Goal: Task Accomplishment & Management: Manage account settings

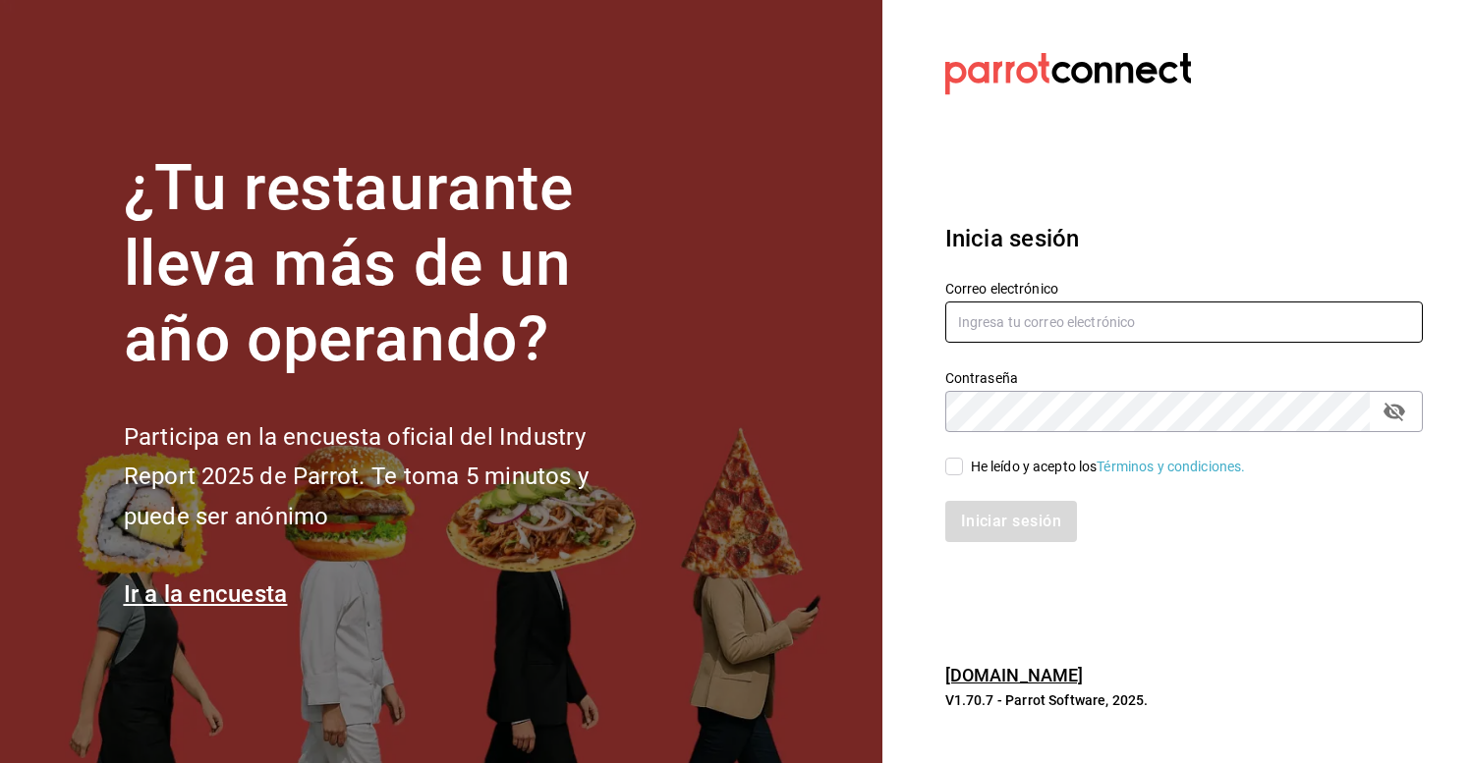
type input "[PERSON_NAME][EMAIL_ADDRESS][DOMAIN_NAME]"
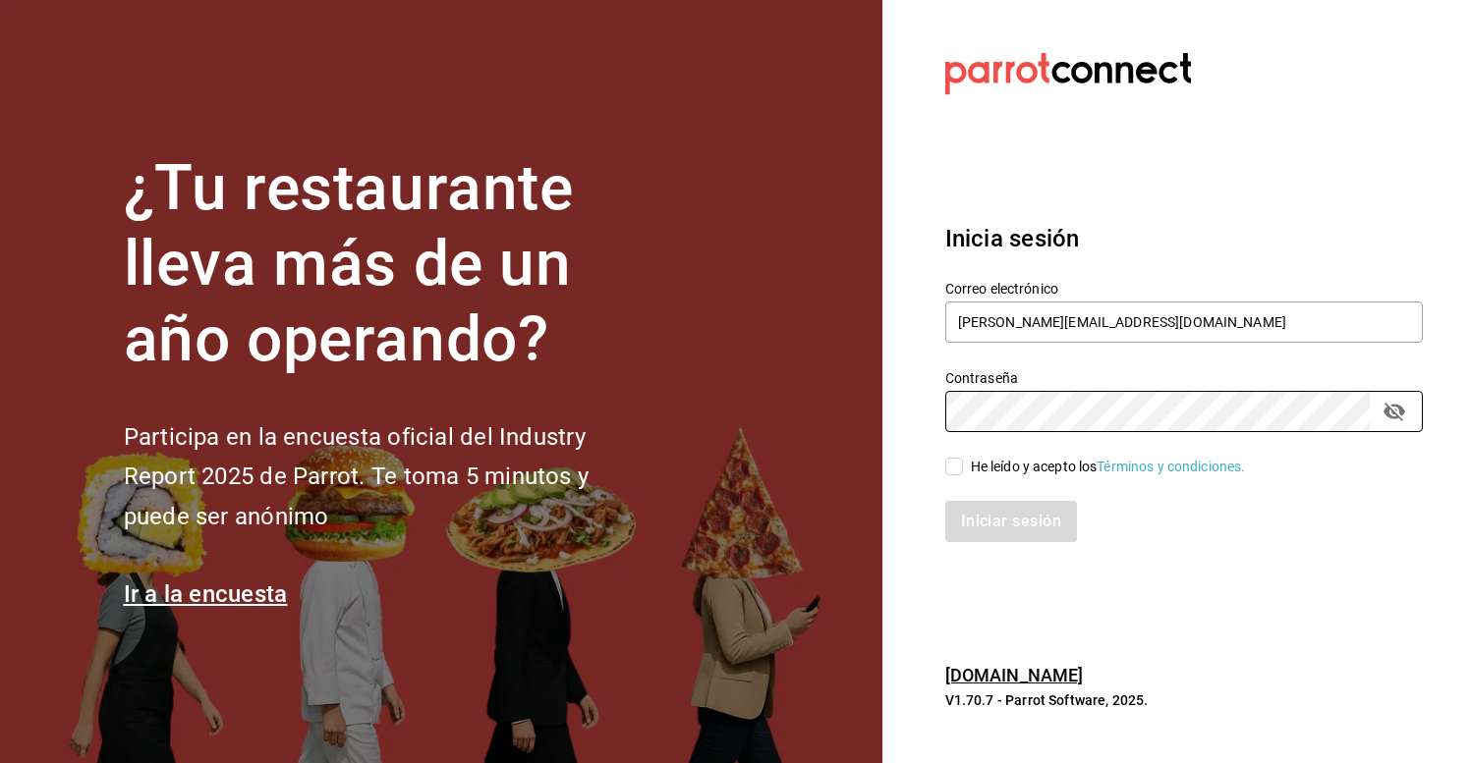
click at [950, 465] on input "He leído y acepto los Términos y condiciones." at bounding box center [954, 467] width 18 height 18
checkbox input "true"
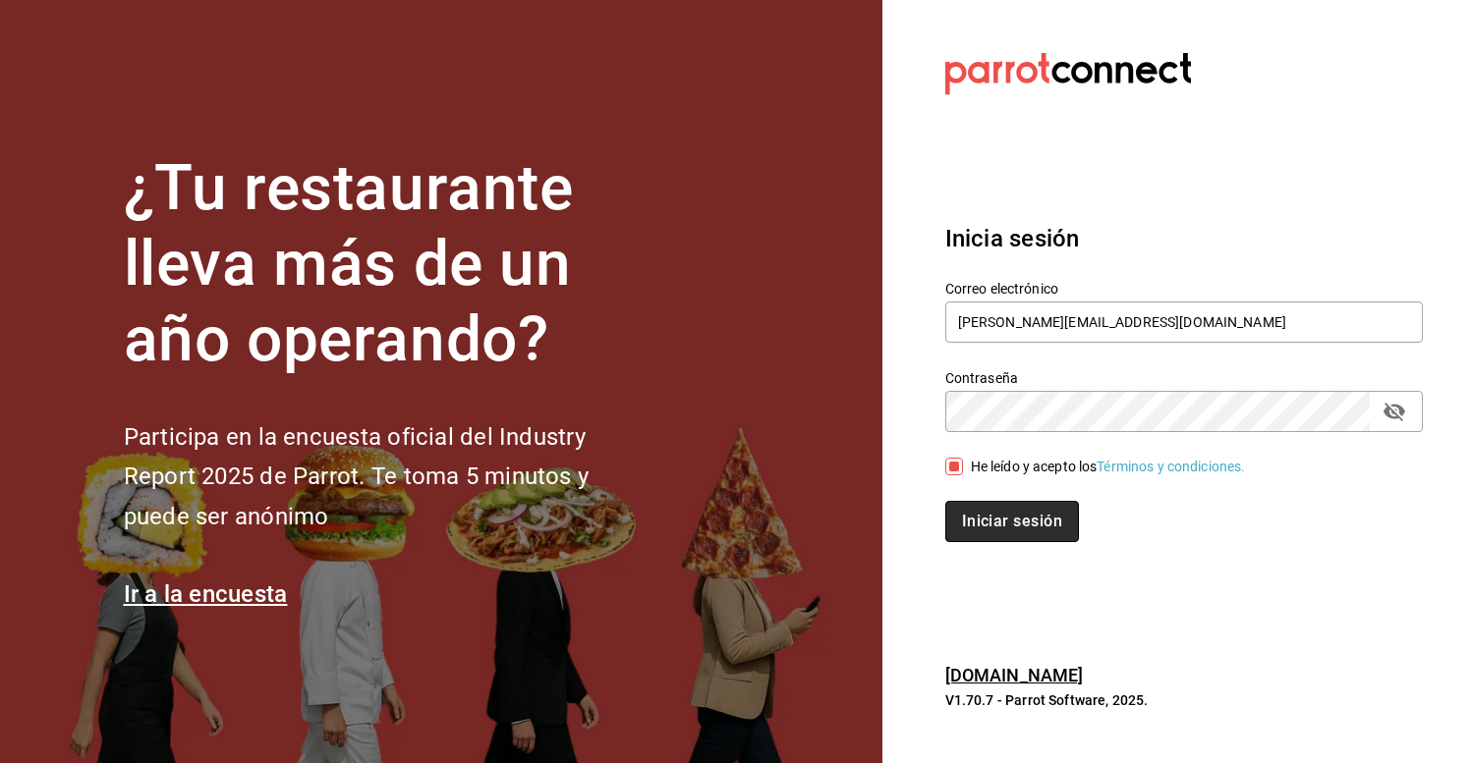
click at [977, 525] on button "Iniciar sesión" at bounding box center [1012, 521] width 134 height 41
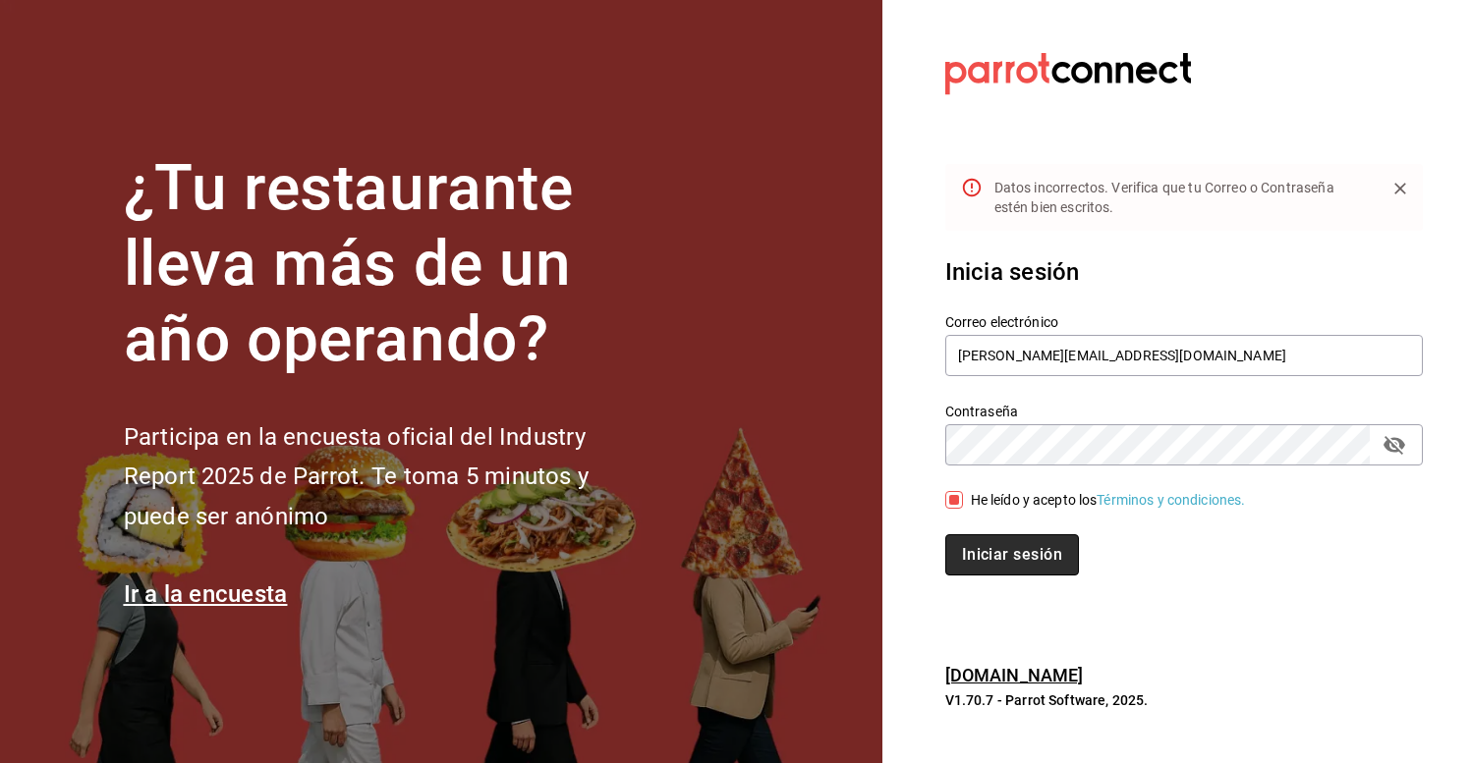
click at [1045, 555] on button "Iniciar sesión" at bounding box center [1012, 554] width 134 height 41
click at [1250, 467] on div "He leído y acepto los Términos y condiciones." at bounding box center [1172, 488] width 501 height 45
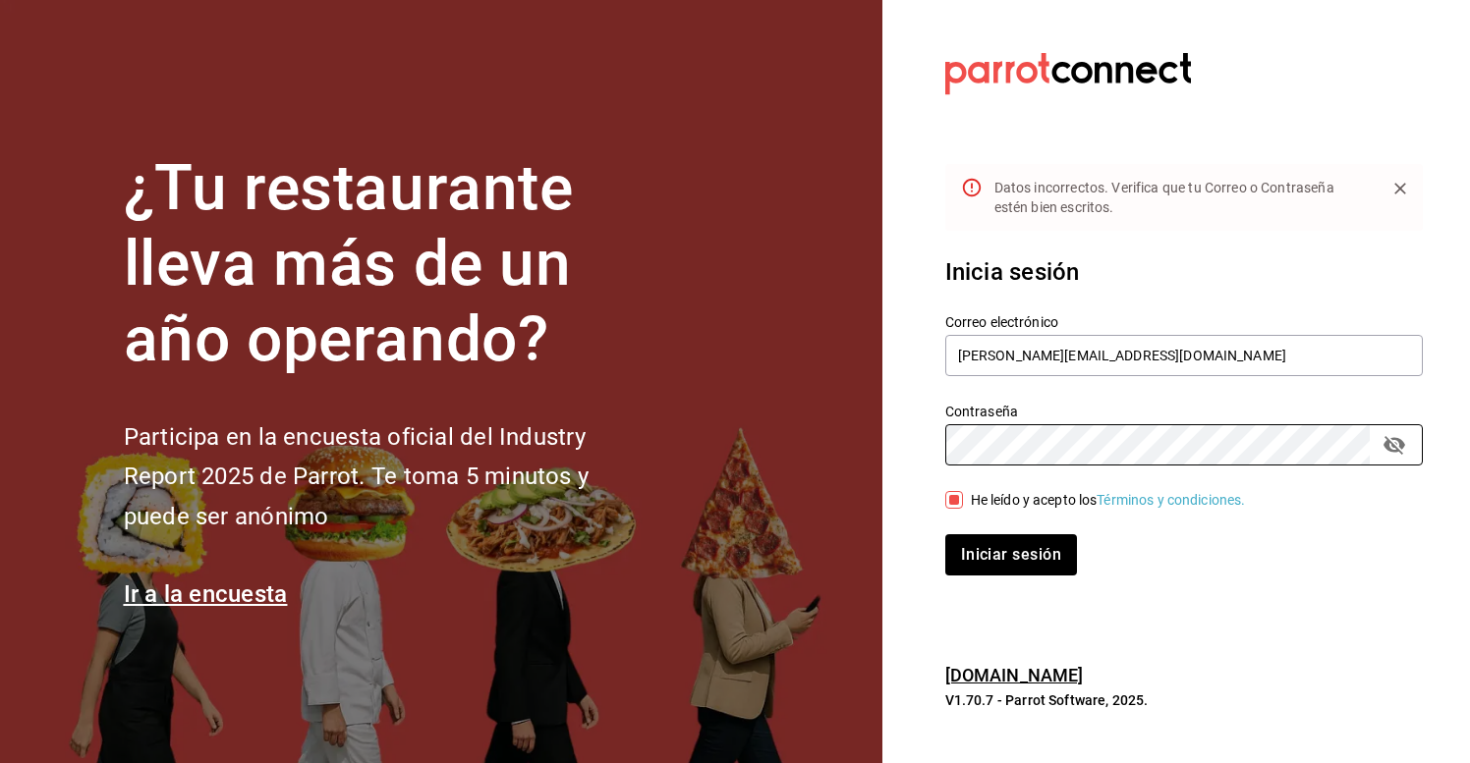
click at [707, 400] on div "¿Tu restaurante lleva más de un año operando? Participa en la encuesta oficial …" at bounding box center [735, 381] width 1470 height 763
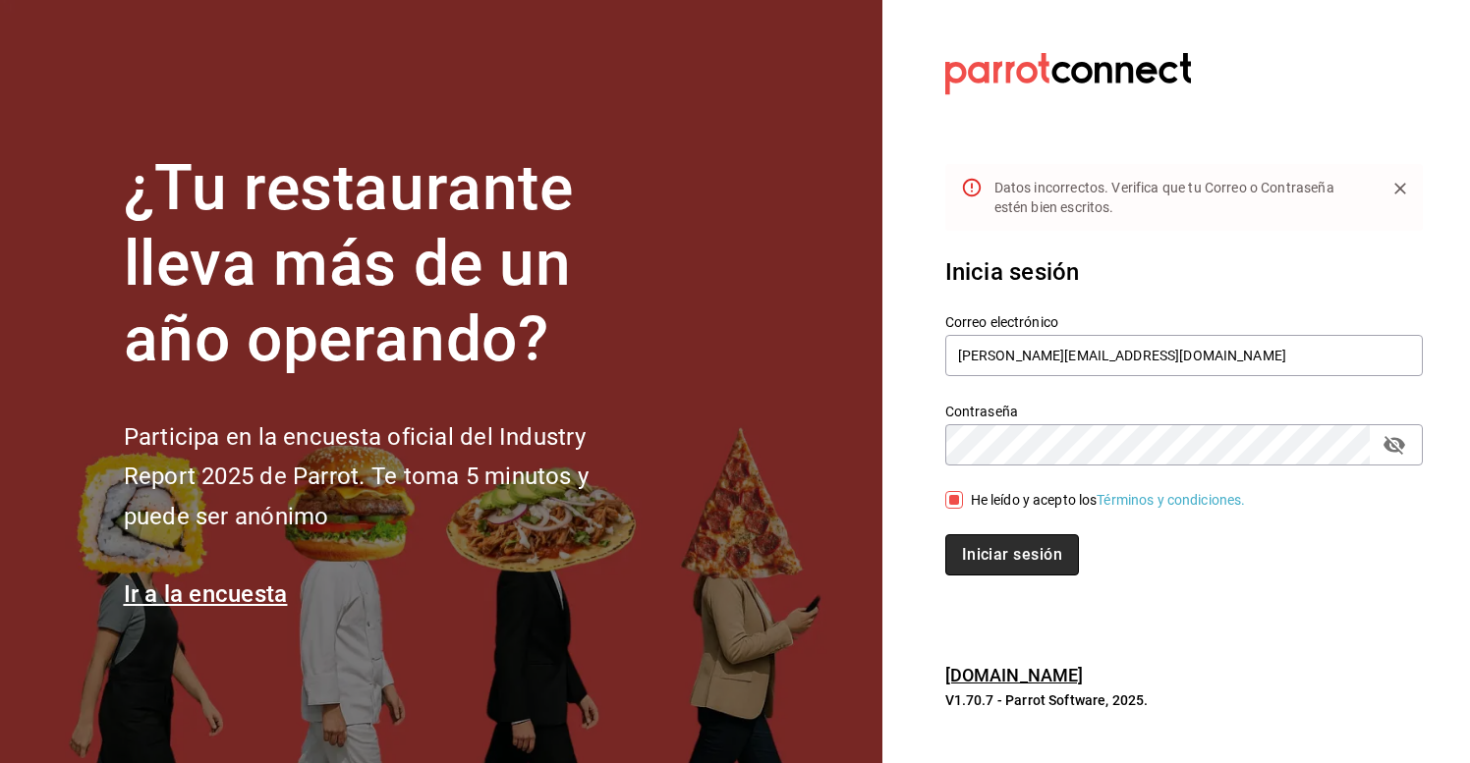
click at [955, 544] on button "Iniciar sesión" at bounding box center [1012, 554] width 134 height 41
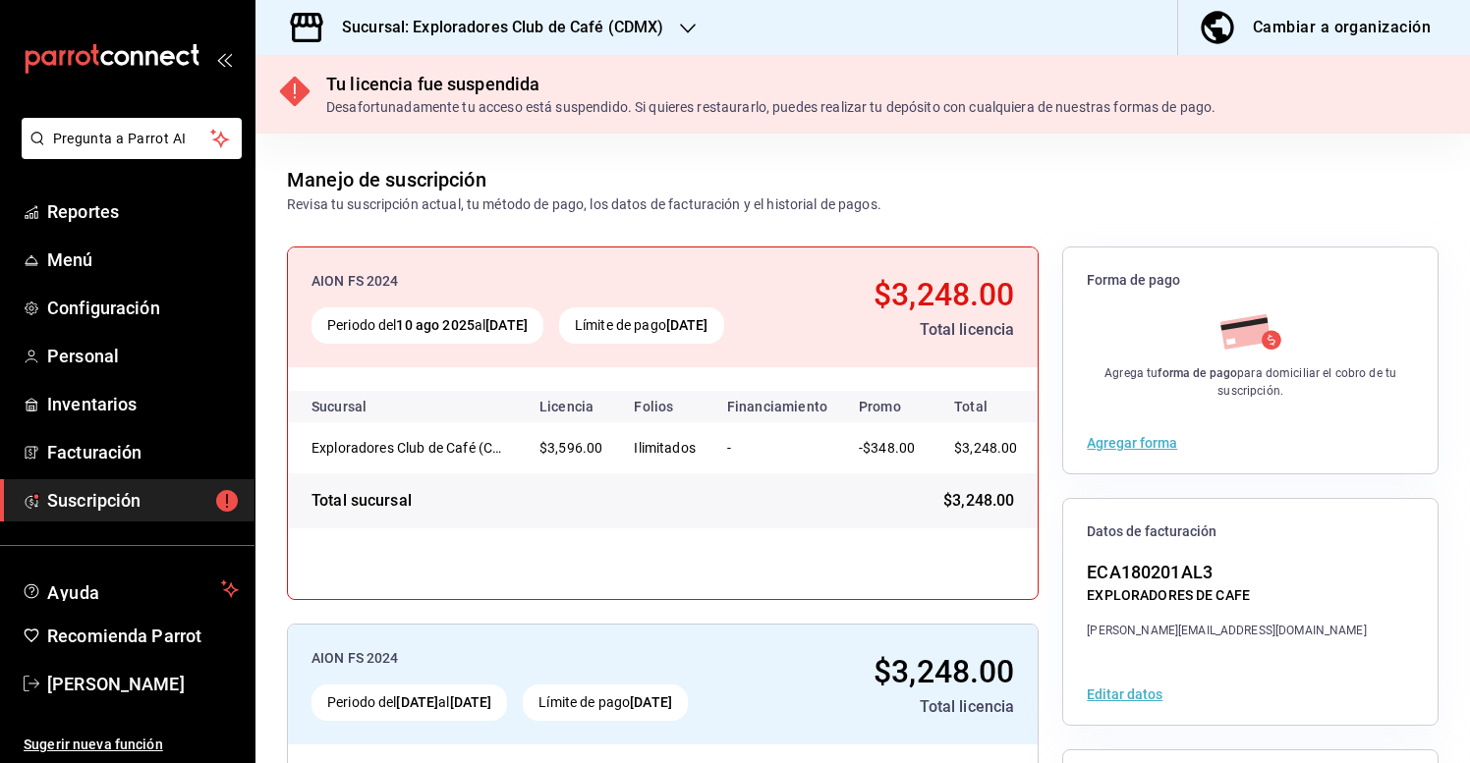
click at [646, 22] on h3 "Sucursal: Exploradores Club de Café (CDMX)" at bounding box center [495, 28] width 338 height 24
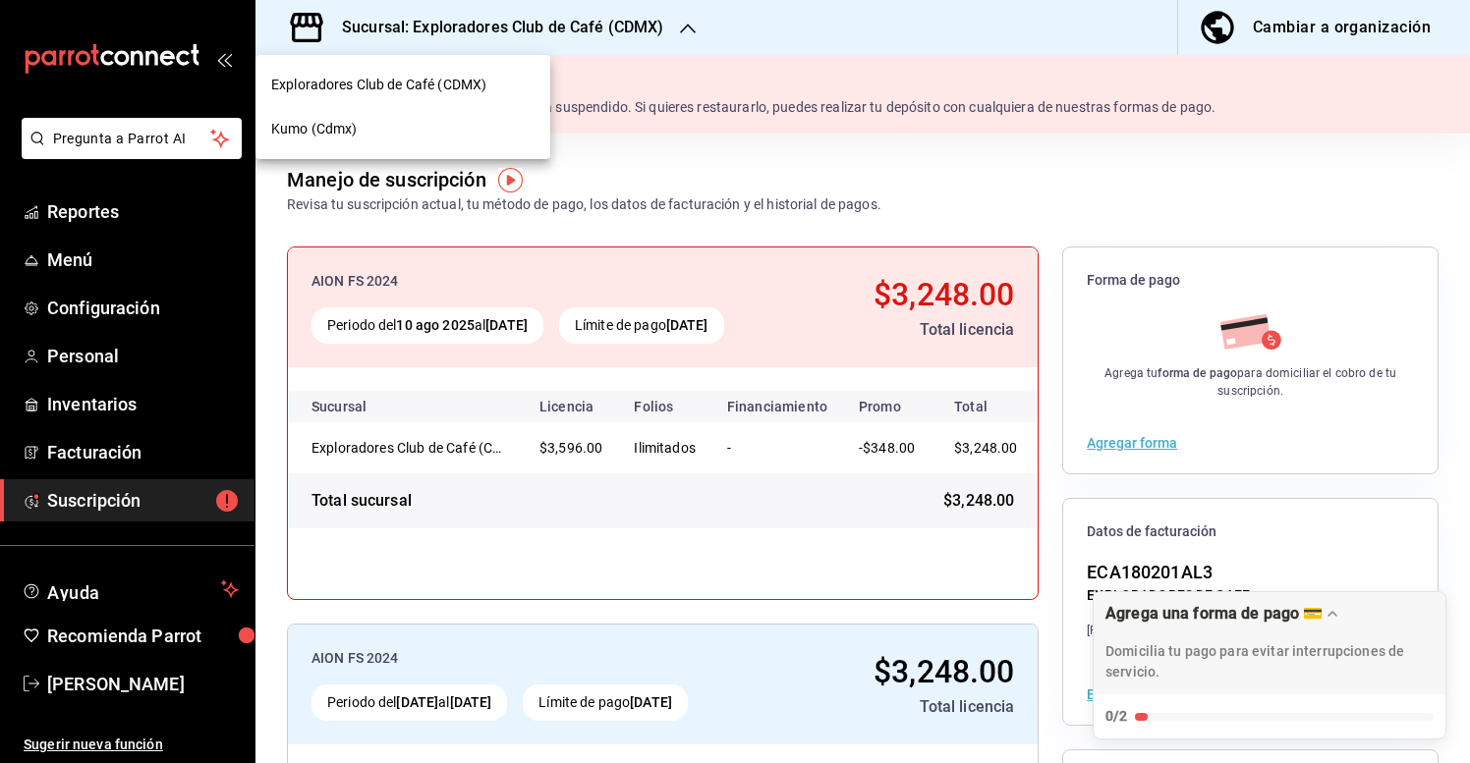
click at [417, 75] on span "Exploradores Club de Café (CDMX)" at bounding box center [378, 85] width 215 height 21
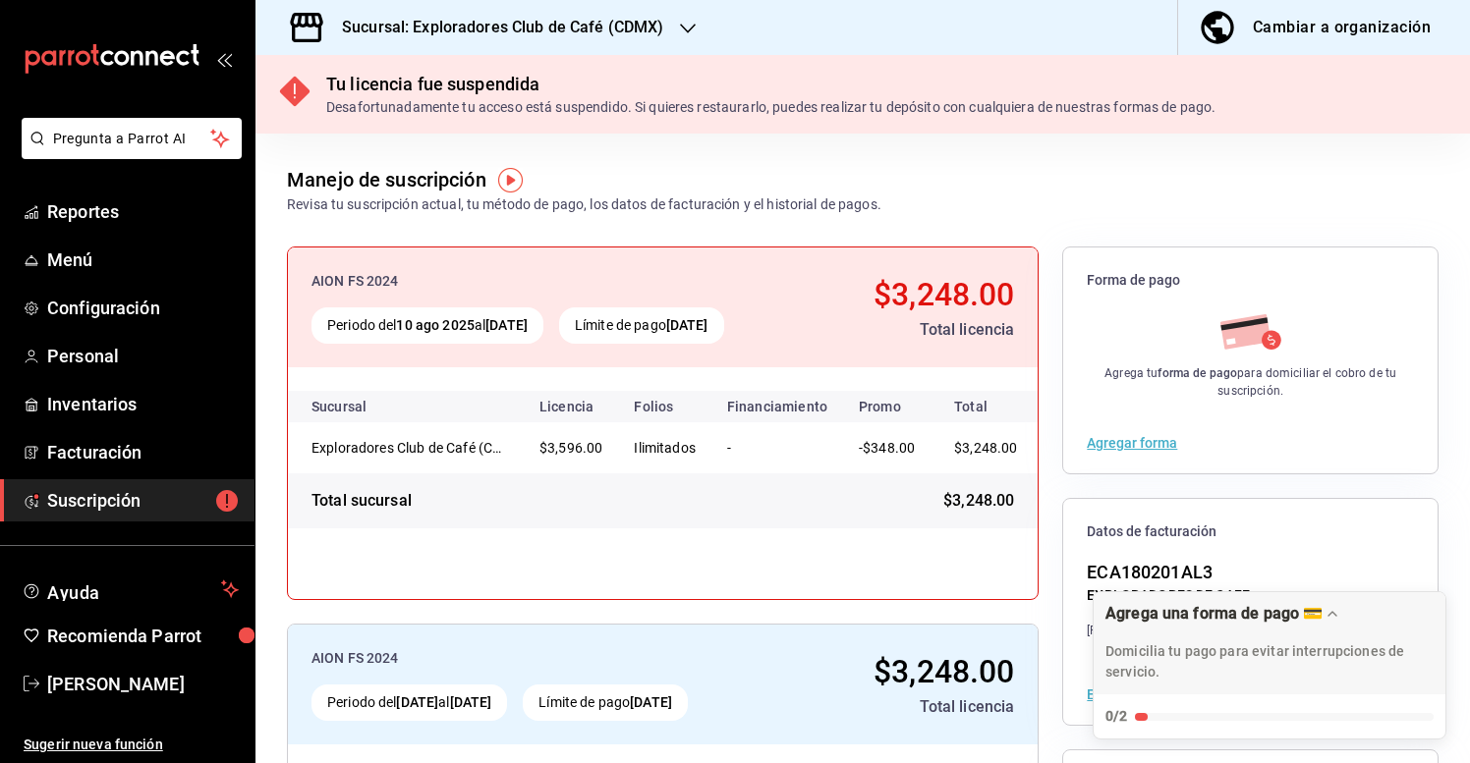
click at [495, 43] on div "Sucursal: Exploradores Club de Café (CDMX)" at bounding box center [487, 27] width 432 height 55
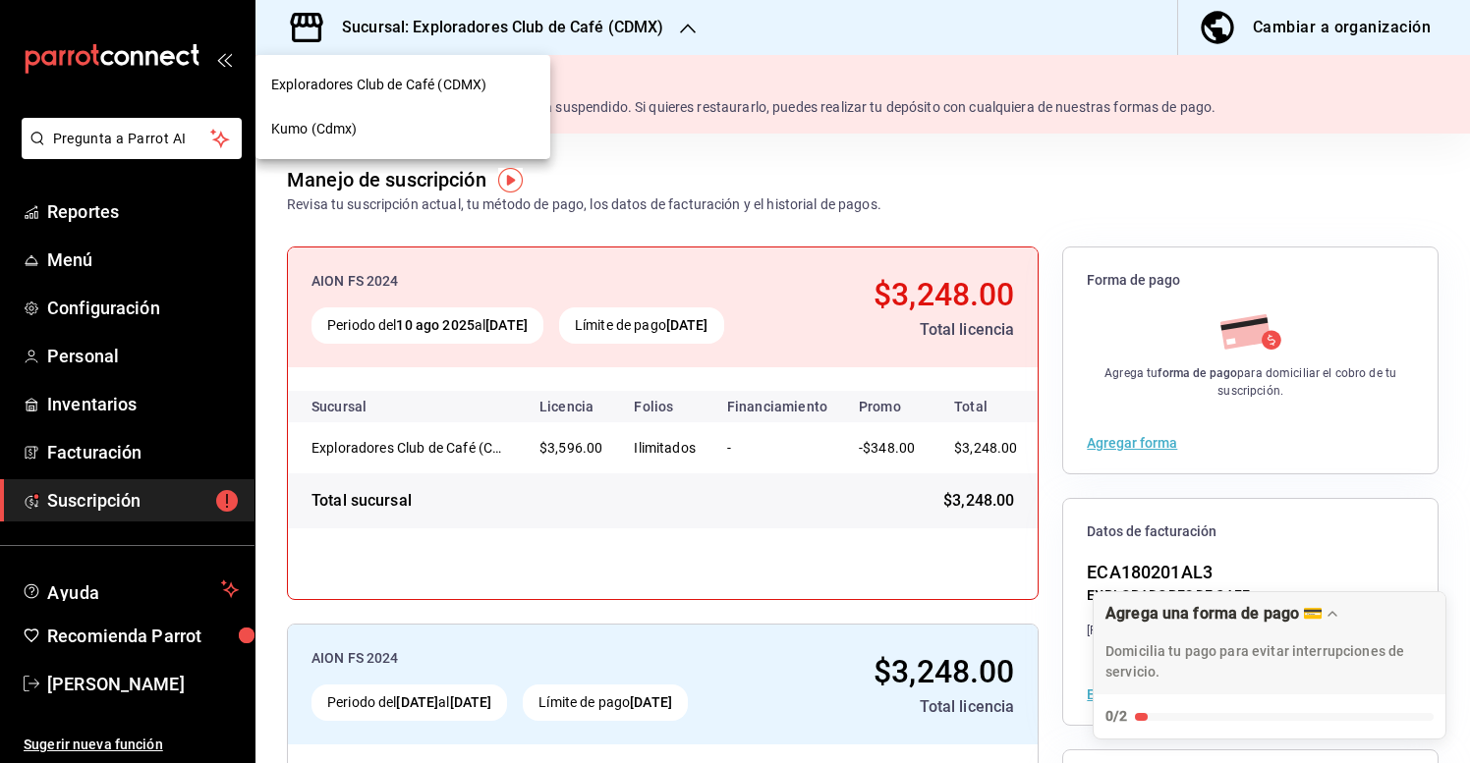
click at [418, 124] on div "Kumo (Cdmx)" at bounding box center [402, 129] width 263 height 21
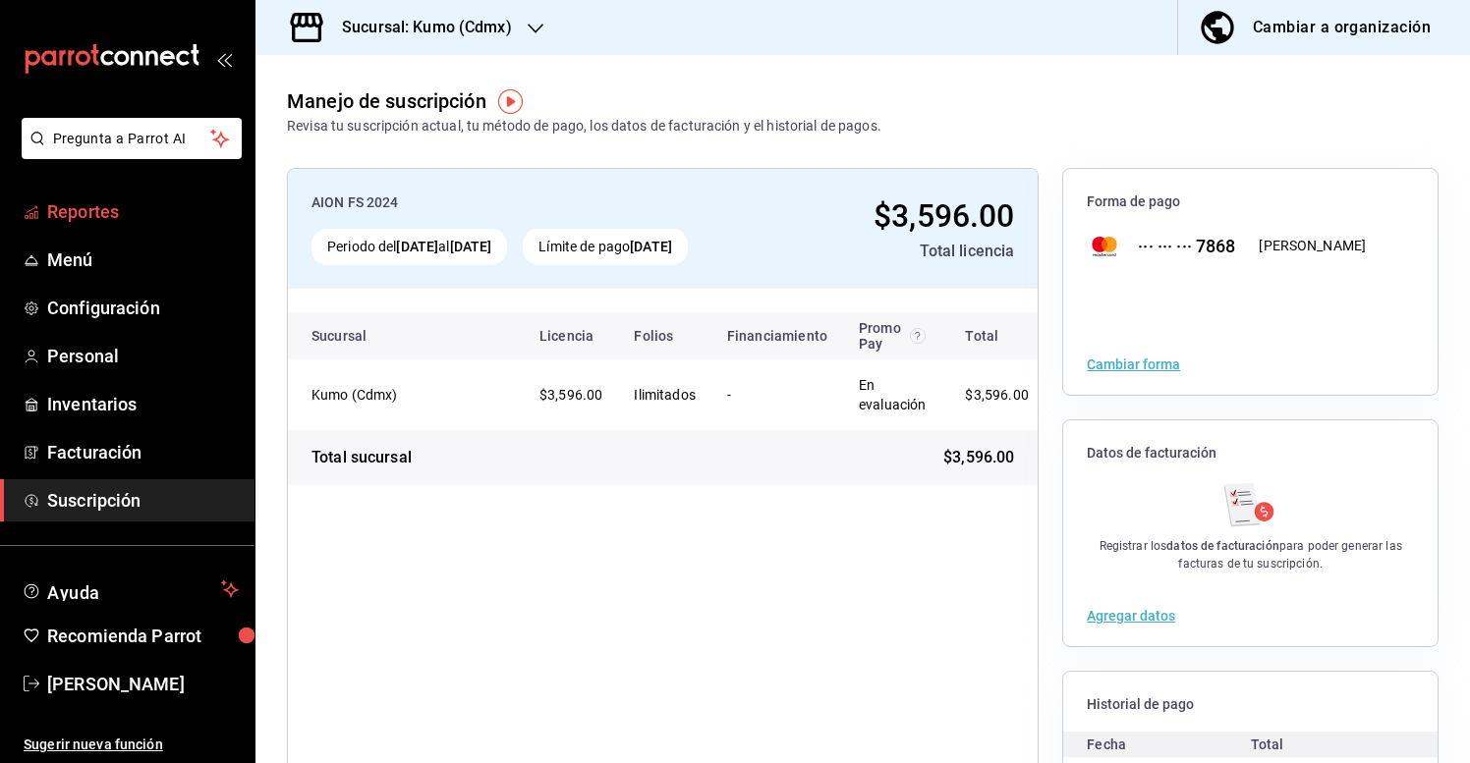
click at [104, 227] on link "Reportes" at bounding box center [127, 212] width 254 height 42
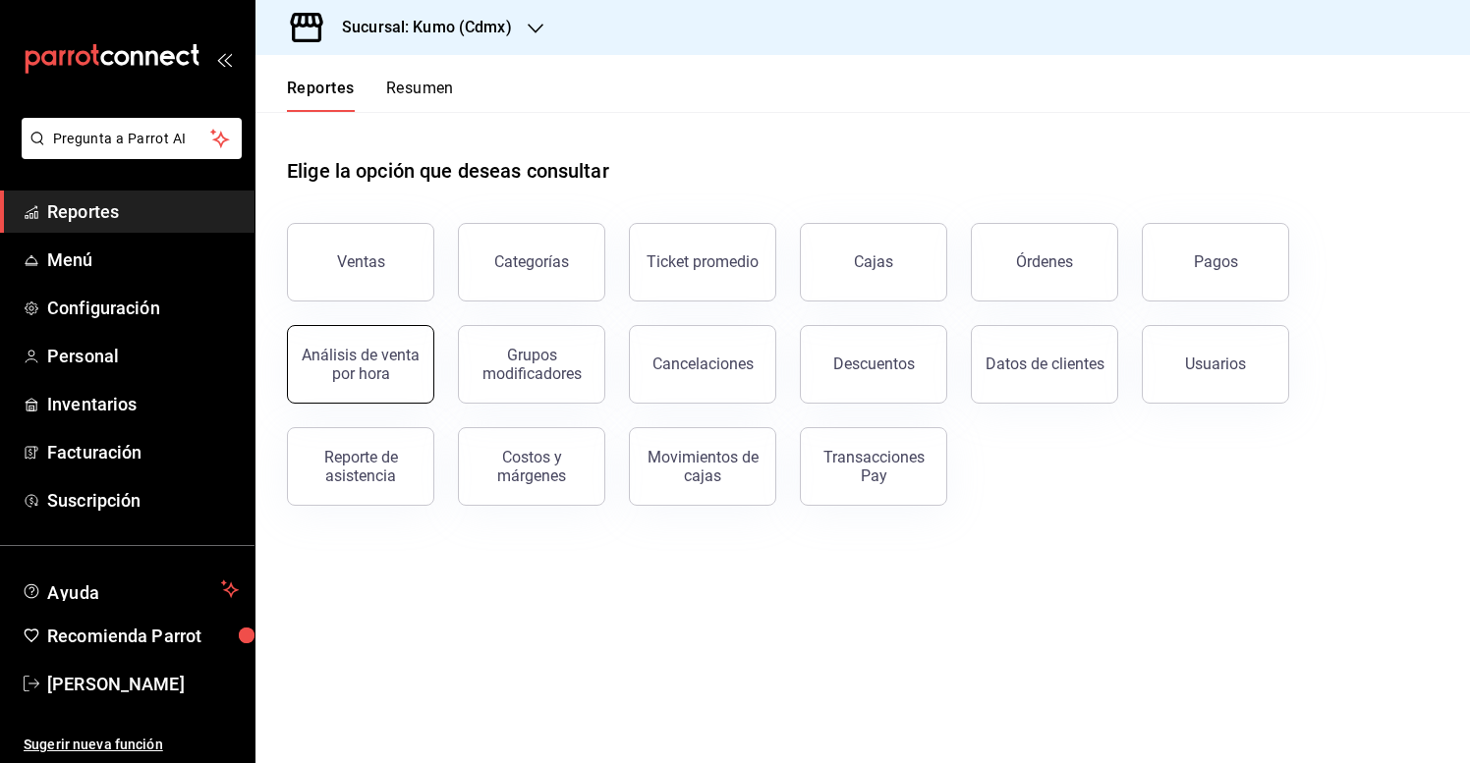
click at [370, 386] on button "Análisis de venta por hora" at bounding box center [360, 364] width 147 height 79
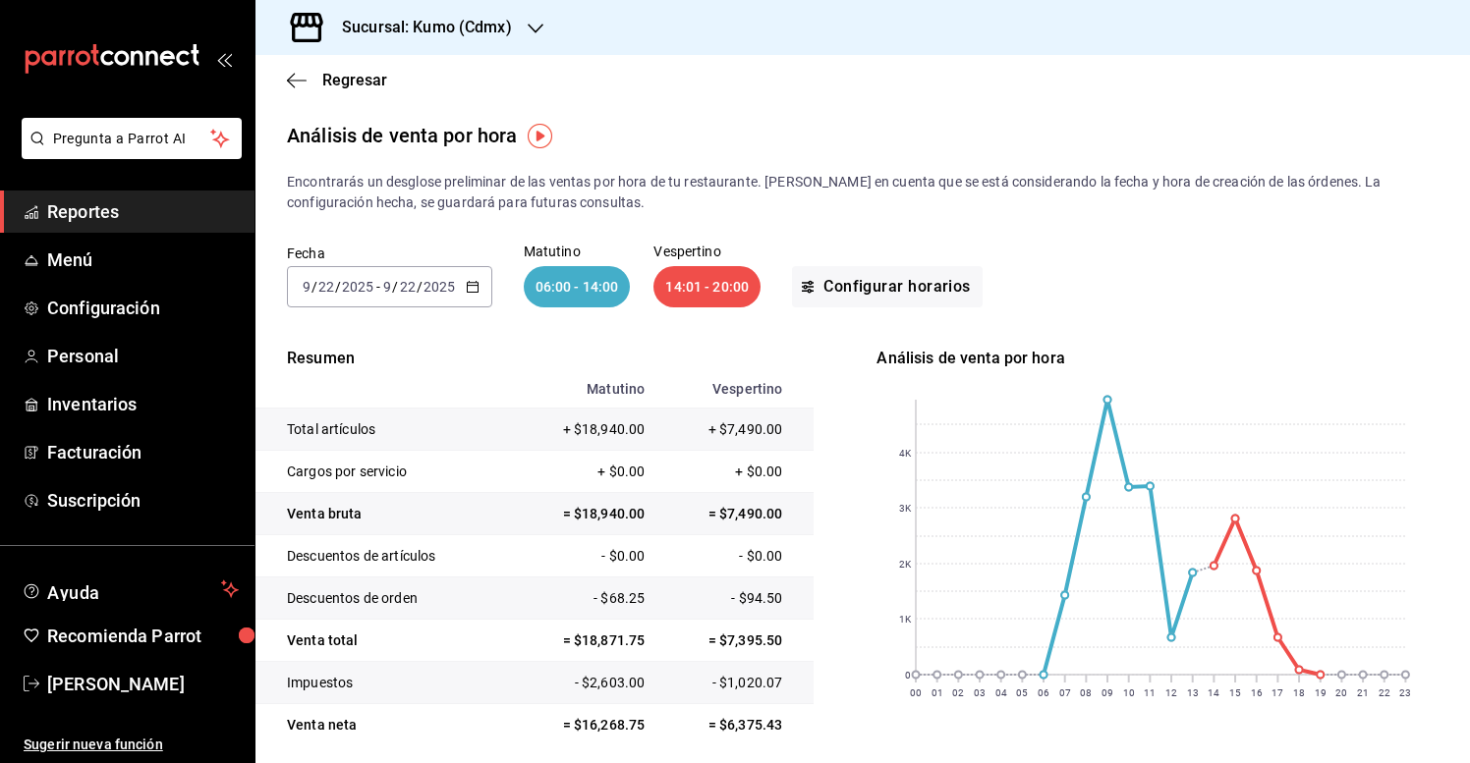
click at [479, 288] on div "[DATE] [DATE] - [DATE] [DATE]" at bounding box center [389, 286] width 205 height 41
click at [366, 572] on span "Rango de fechas" at bounding box center [380, 567] width 152 height 21
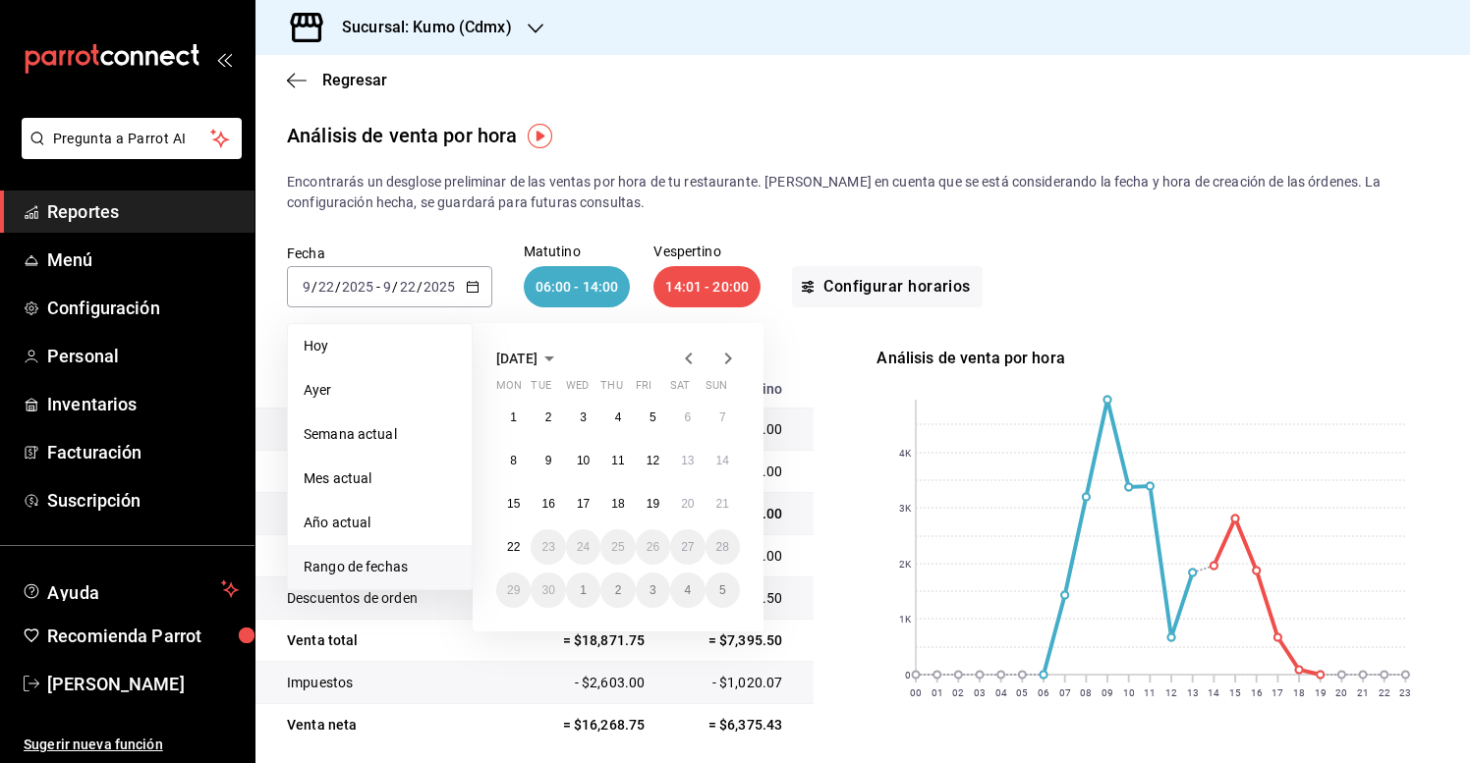
click at [687, 360] on icon "button" at bounding box center [688, 359] width 7 height 12
click at [639, 413] on button "1" at bounding box center [653, 417] width 34 height 35
click at [720, 592] on abbr "31" at bounding box center [722, 591] width 13 height 14
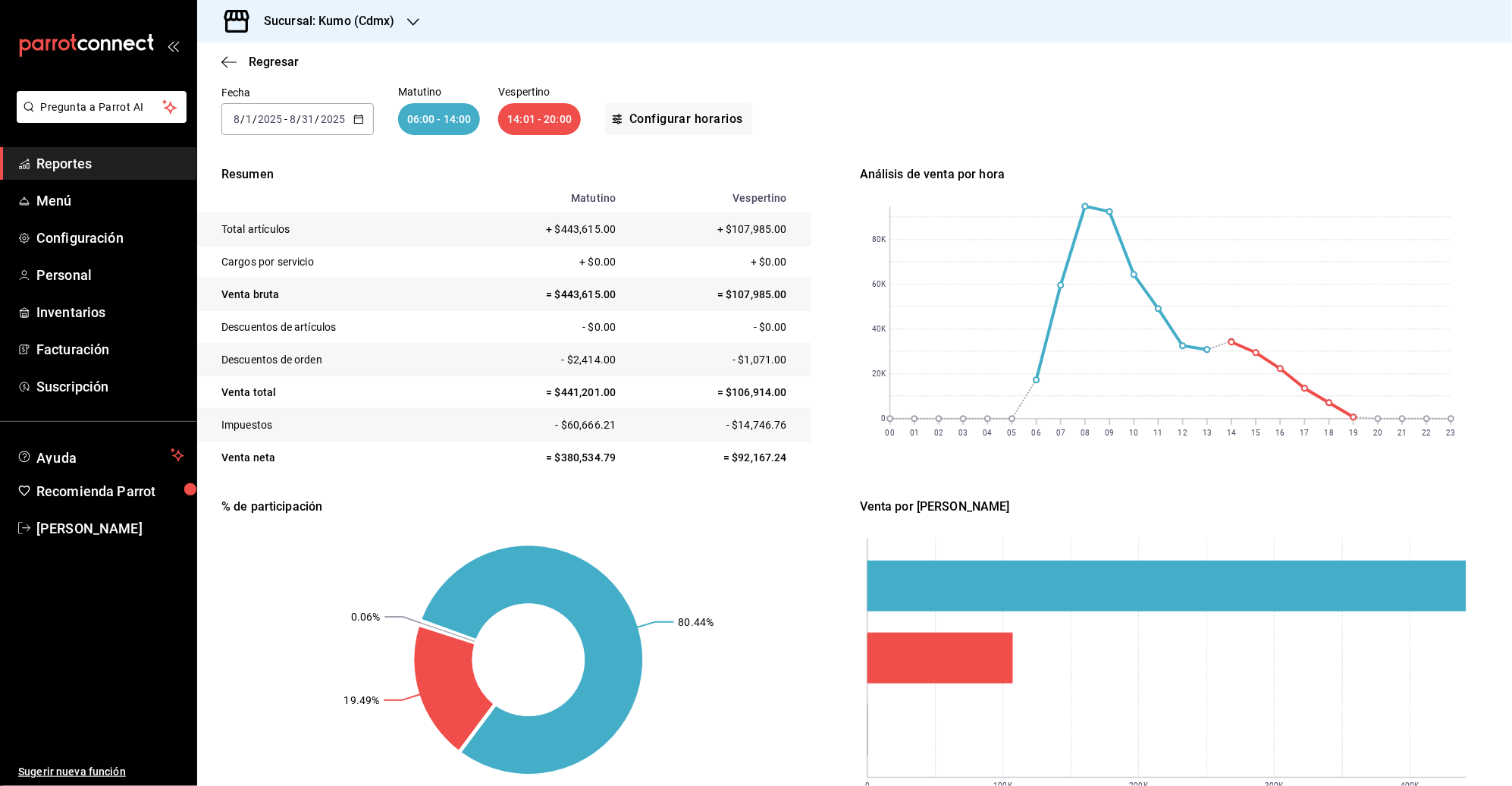
scroll to position [83, 0]
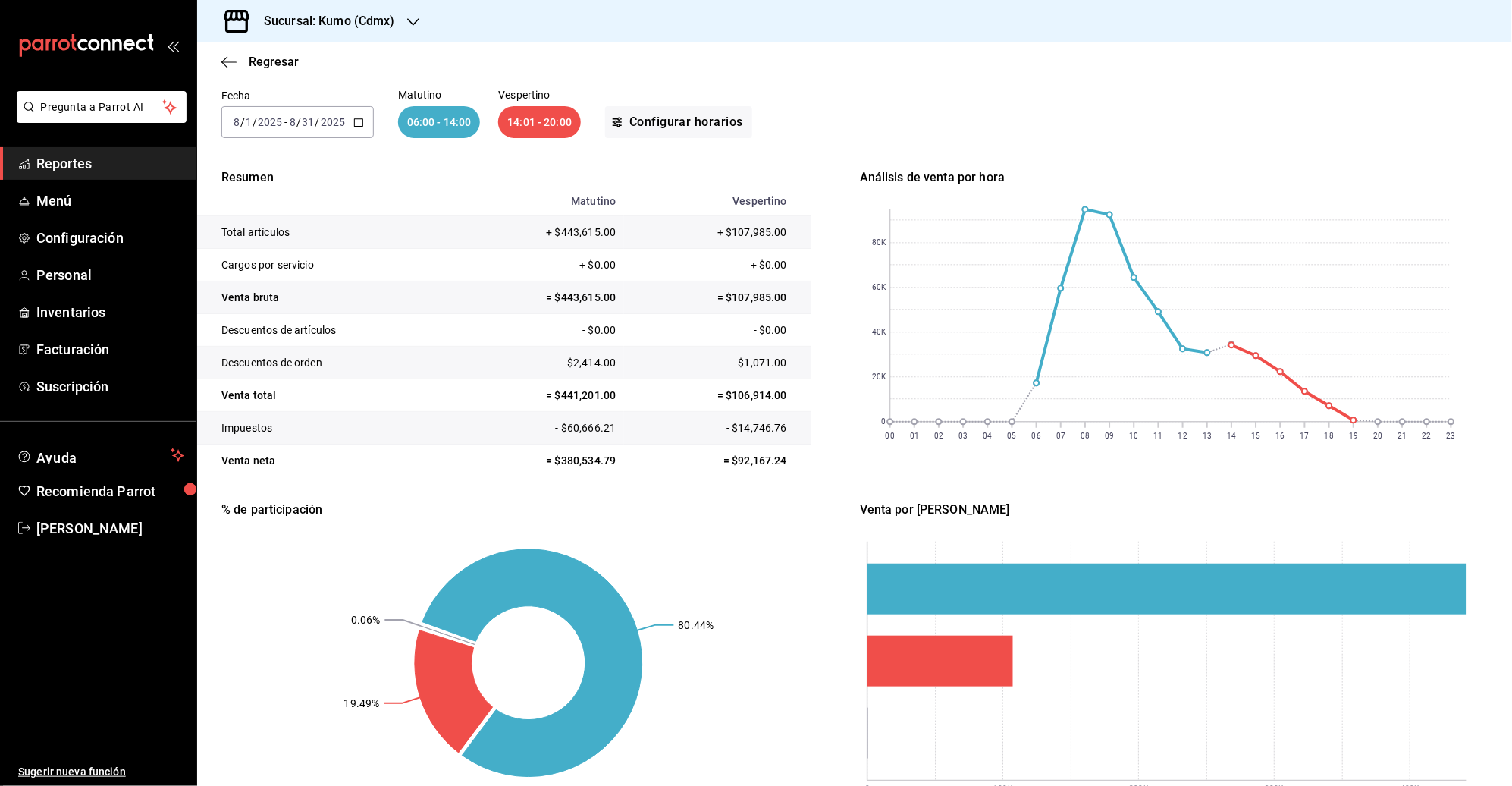
click at [356, 117] on icon "button" at bounding box center [359, 122] width 11 height 11
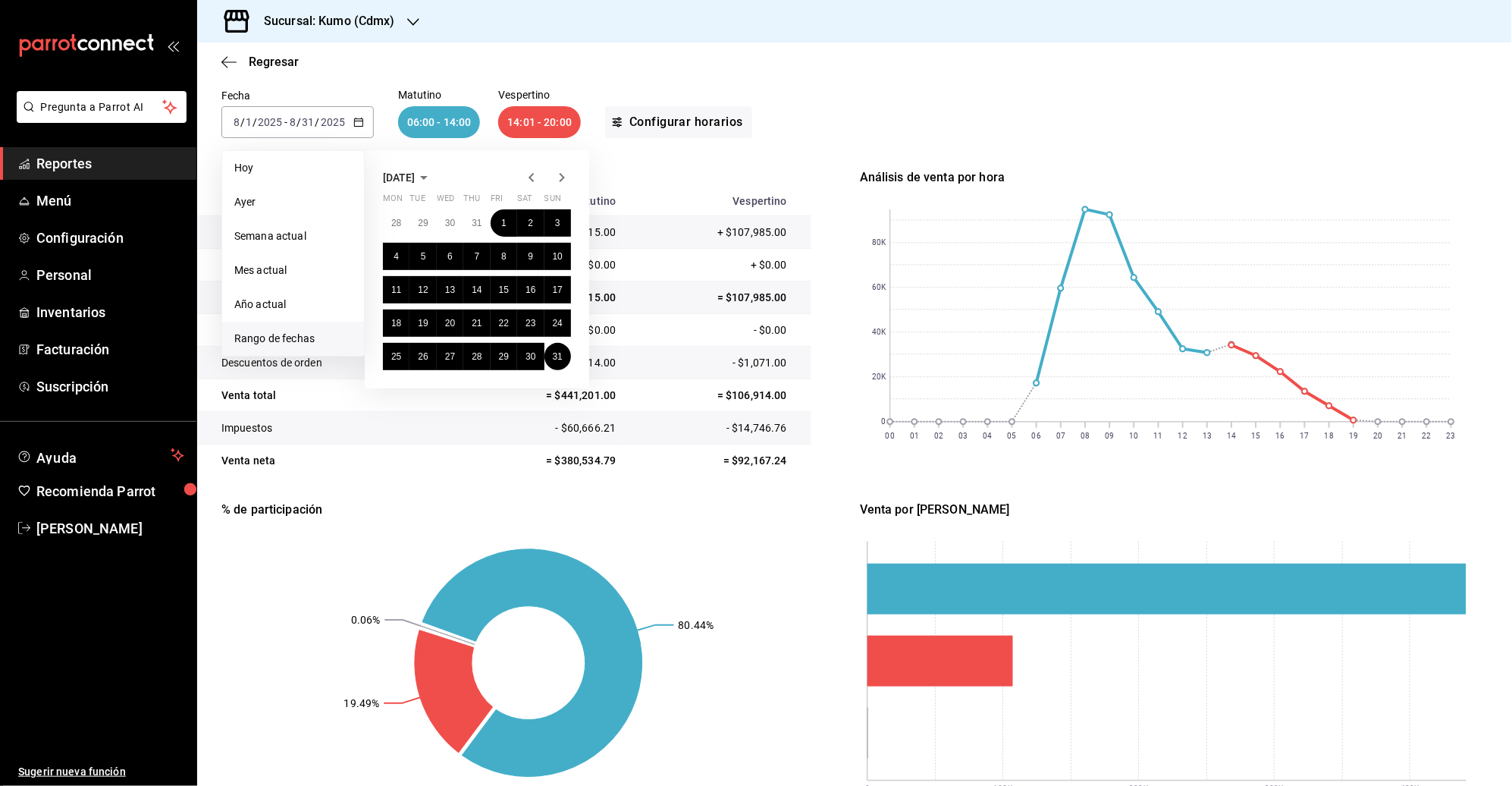
click at [526, 174] on icon "button" at bounding box center [532, 178] width 19 height 19
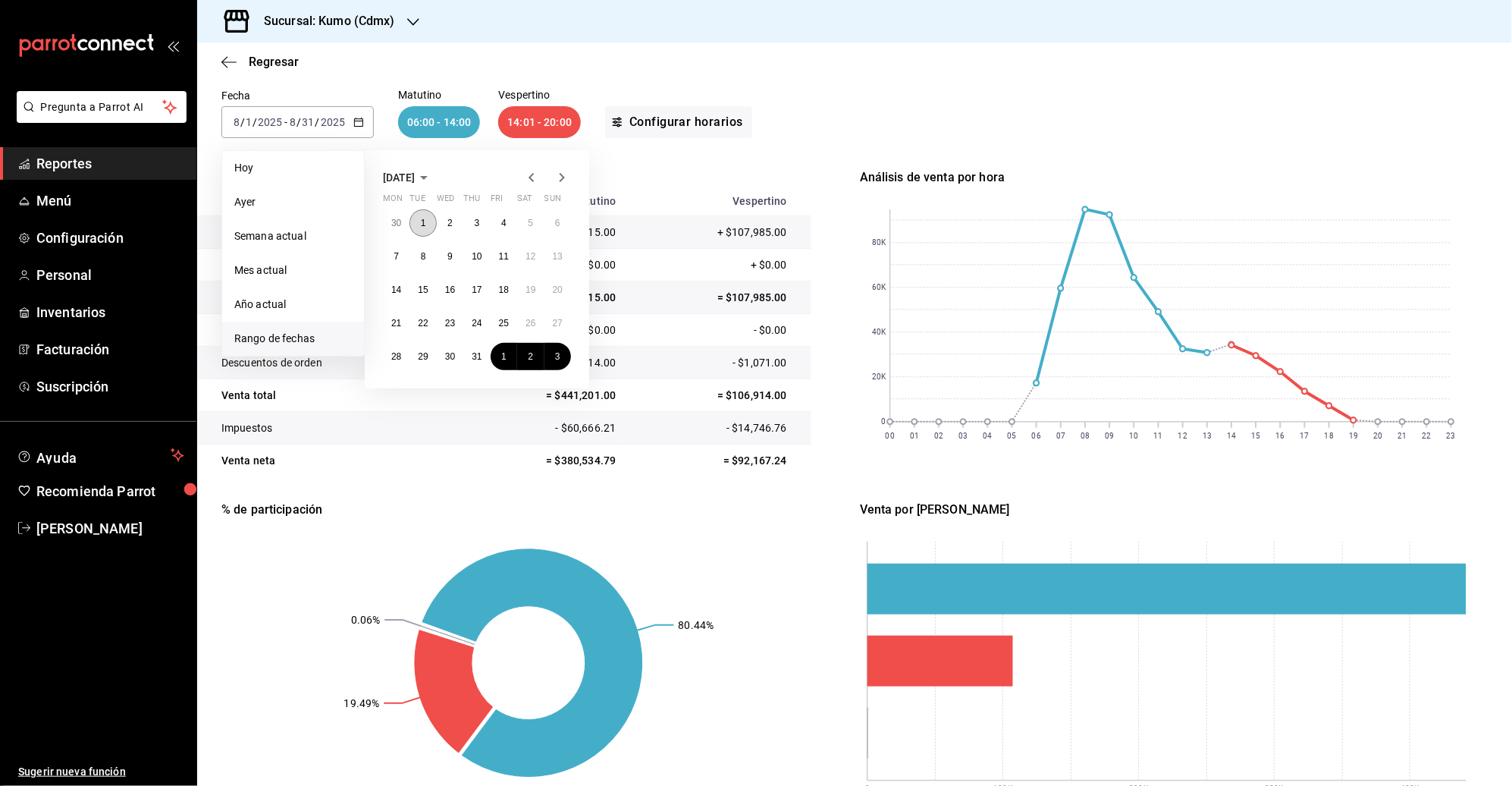
click at [425, 223] on abbr "1" at bounding box center [423, 223] width 5 height 11
click at [478, 351] on abbr "31" at bounding box center [476, 357] width 10 height 11
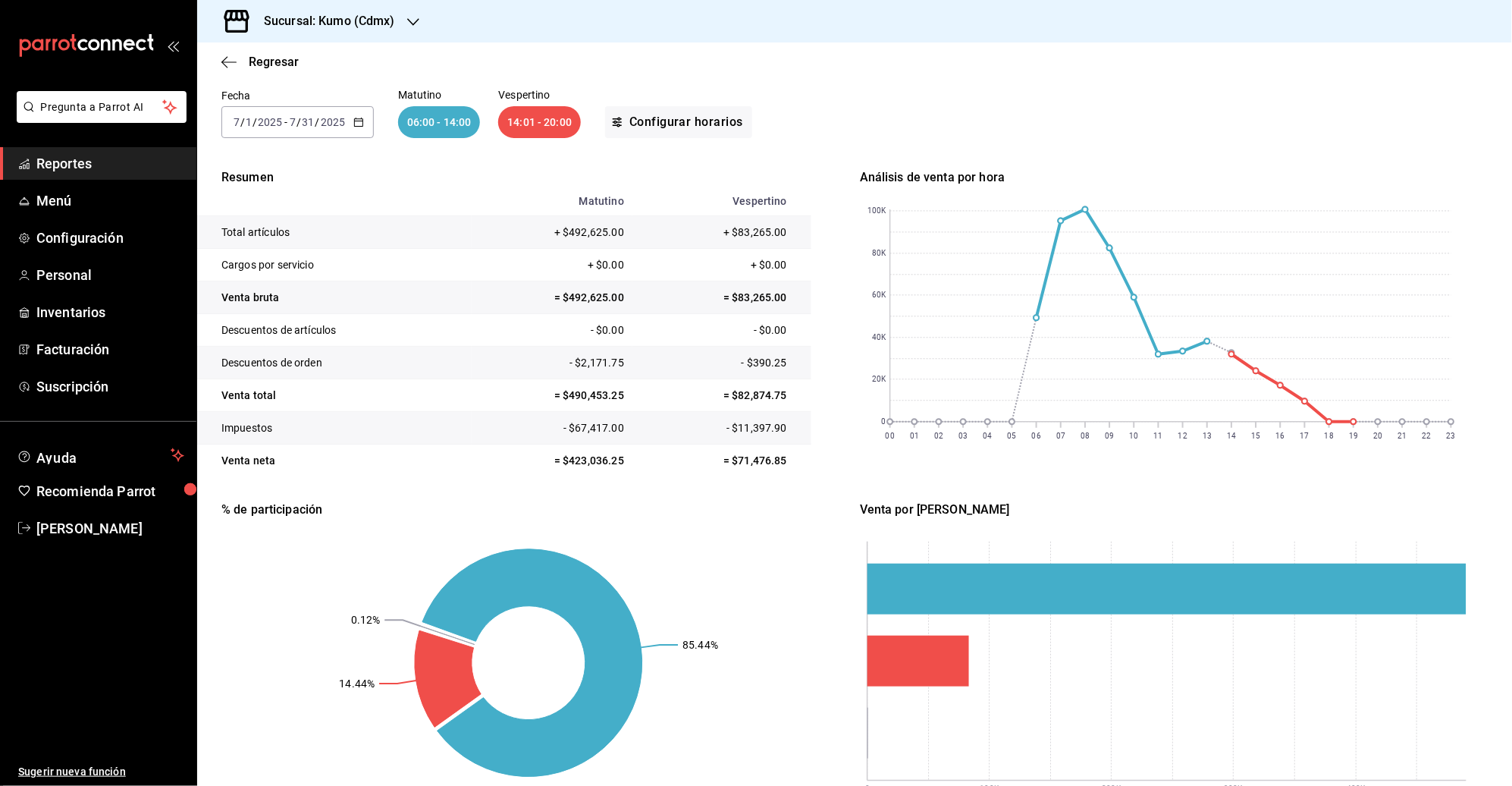
click at [356, 122] on icon "button" at bounding box center [359, 122] width 11 height 11
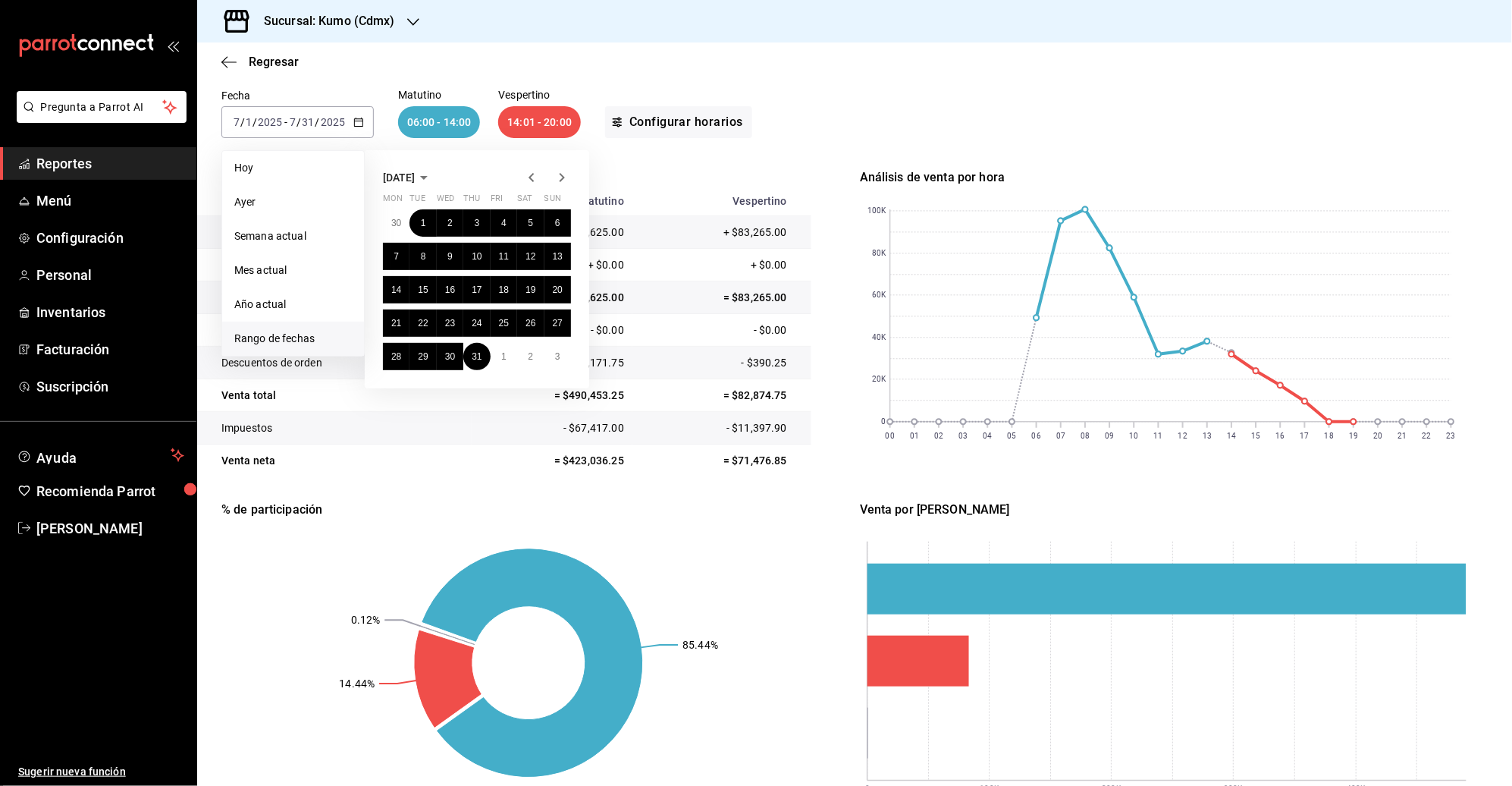
click at [563, 174] on icon "button" at bounding box center [562, 178] width 5 height 9
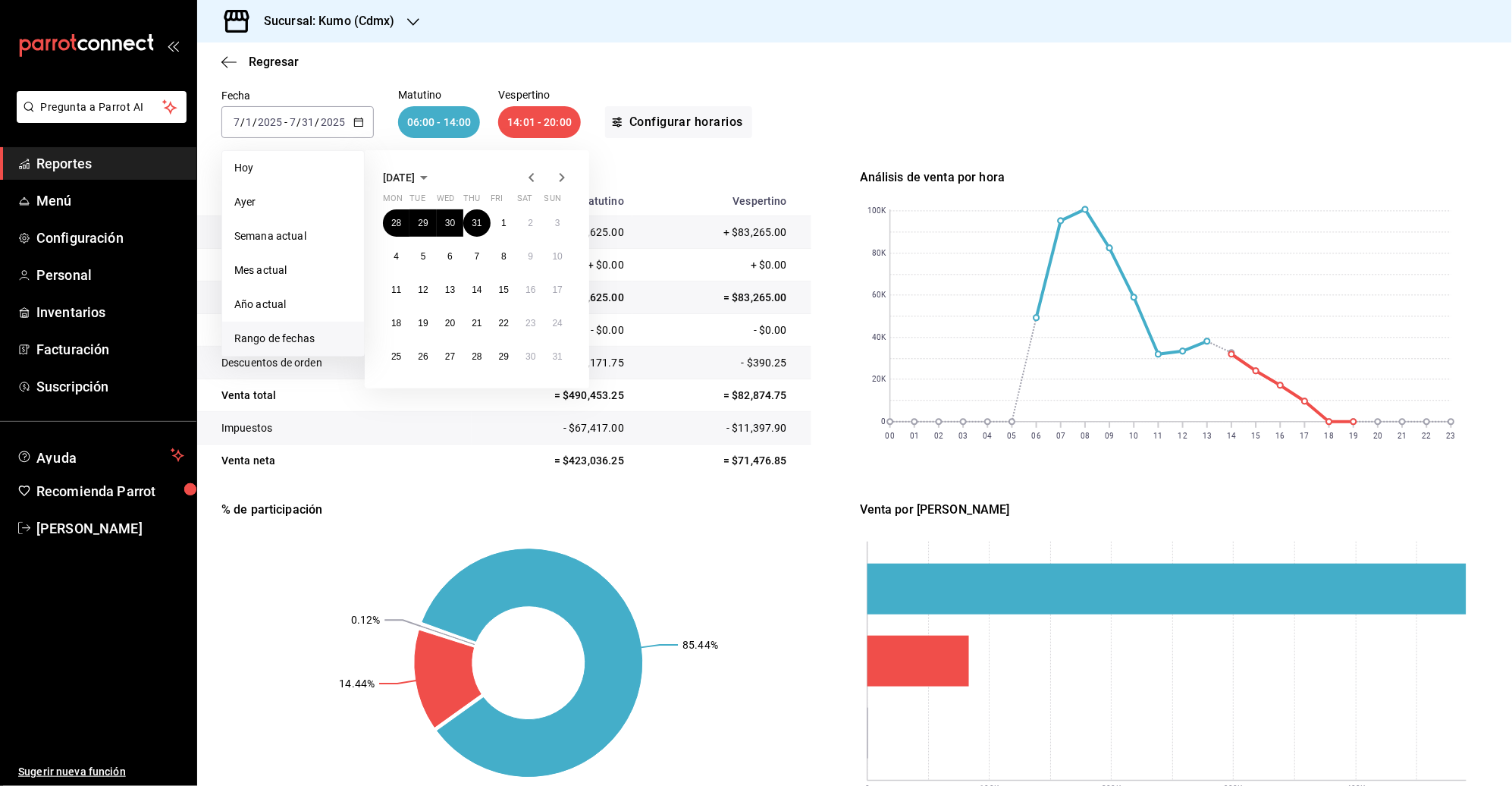
click at [563, 174] on icon "button" at bounding box center [562, 178] width 5 height 9
click at [395, 218] on abbr "1" at bounding box center [396, 223] width 5 height 11
click at [562, 289] on abbr "21" at bounding box center [557, 290] width 10 height 11
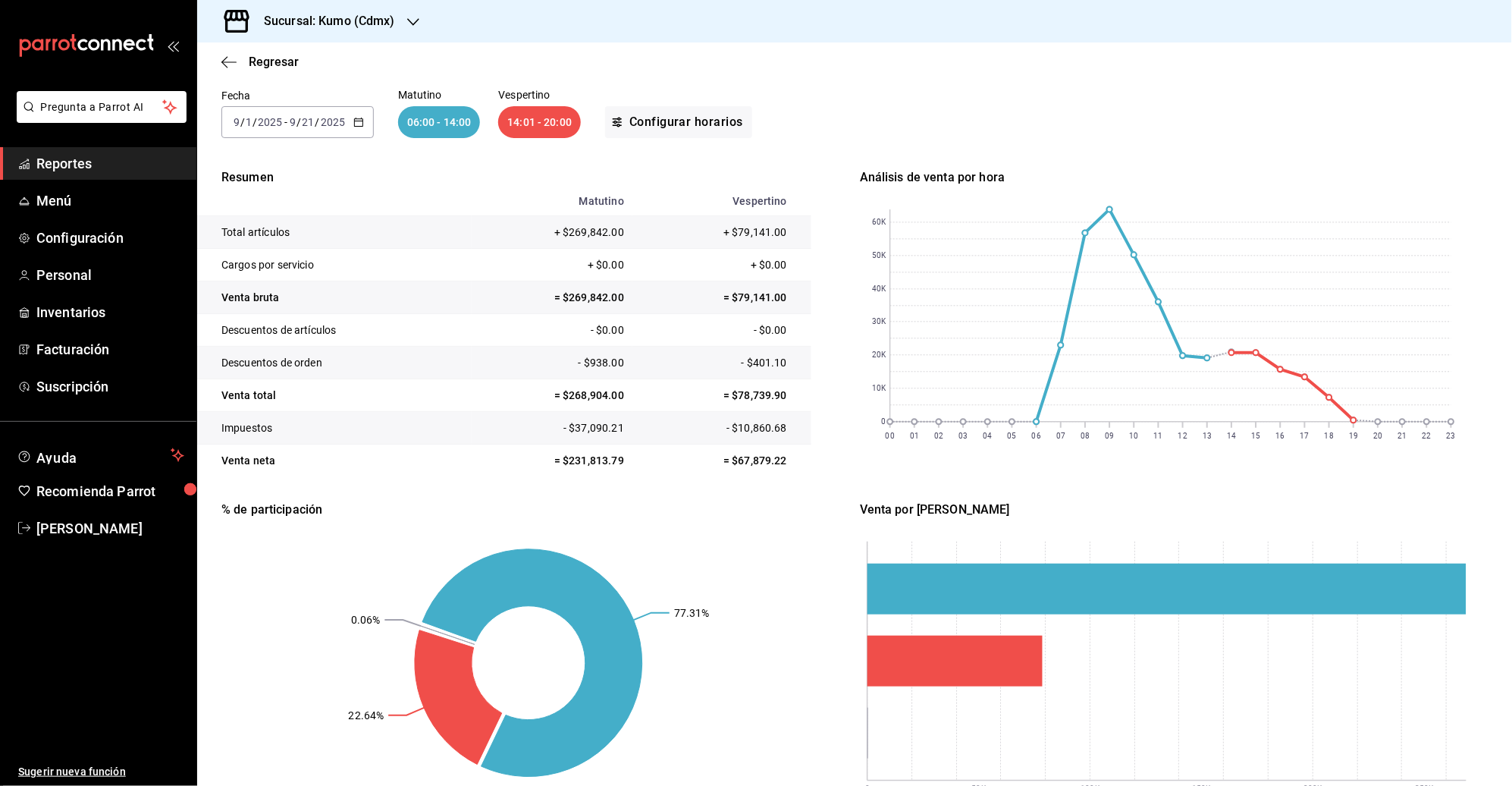
click at [355, 119] on icon "button" at bounding box center [359, 122] width 11 height 11
click at [790, 578] on rect at bounding box center [529, 662] width 614 height 288
click at [357, 120] on icon "button" at bounding box center [359, 122] width 11 height 11
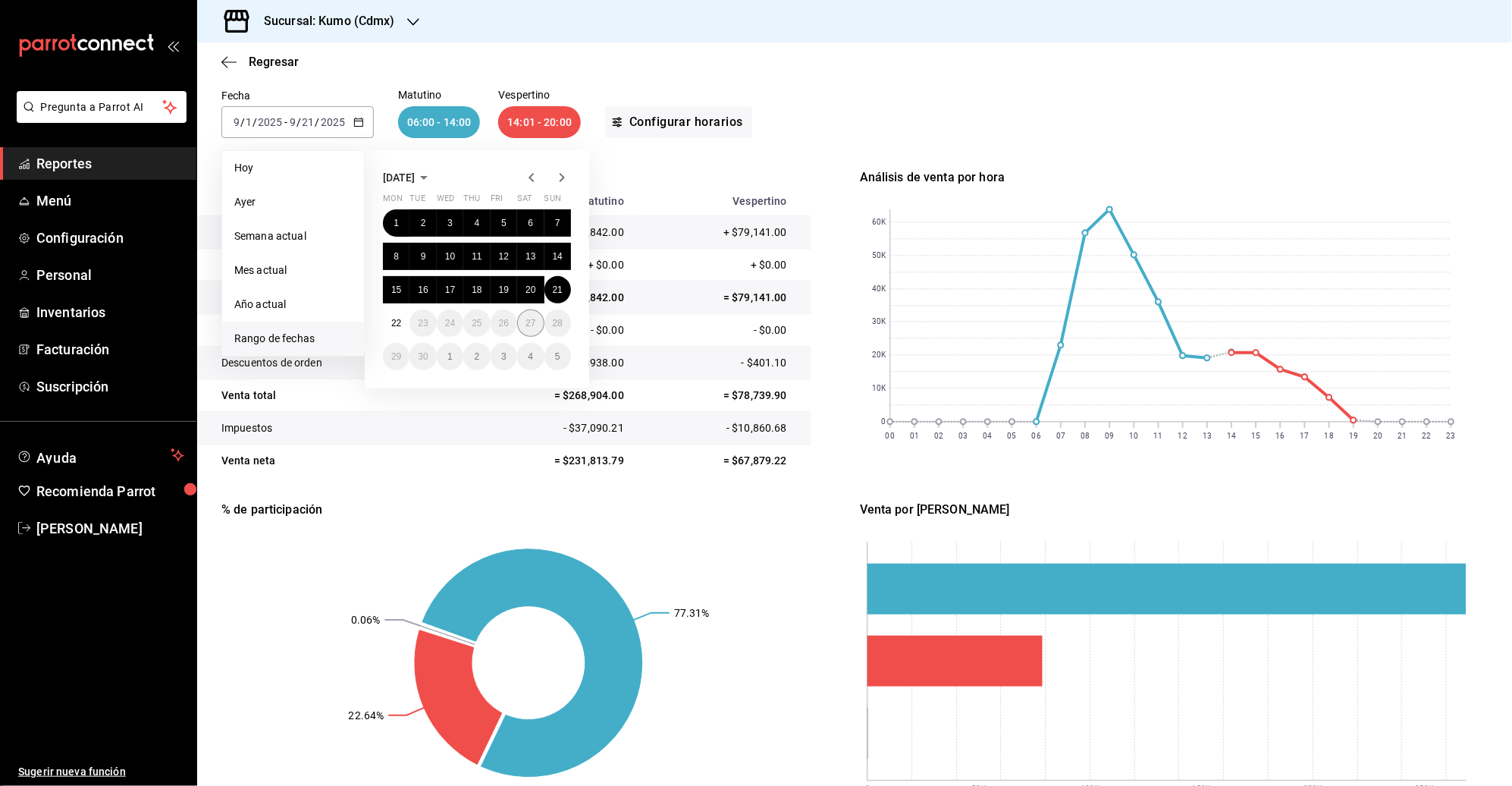
click at [532, 307] on div "1 2 3 4 5 6 7 8 9 10 11 12 13 14 15 16 17 18 19 20 21 22 23 24 25 26 27 28 29 3…" at bounding box center [477, 290] width 188 height 161
click at [526, 174] on icon "button" at bounding box center [532, 178] width 19 height 19
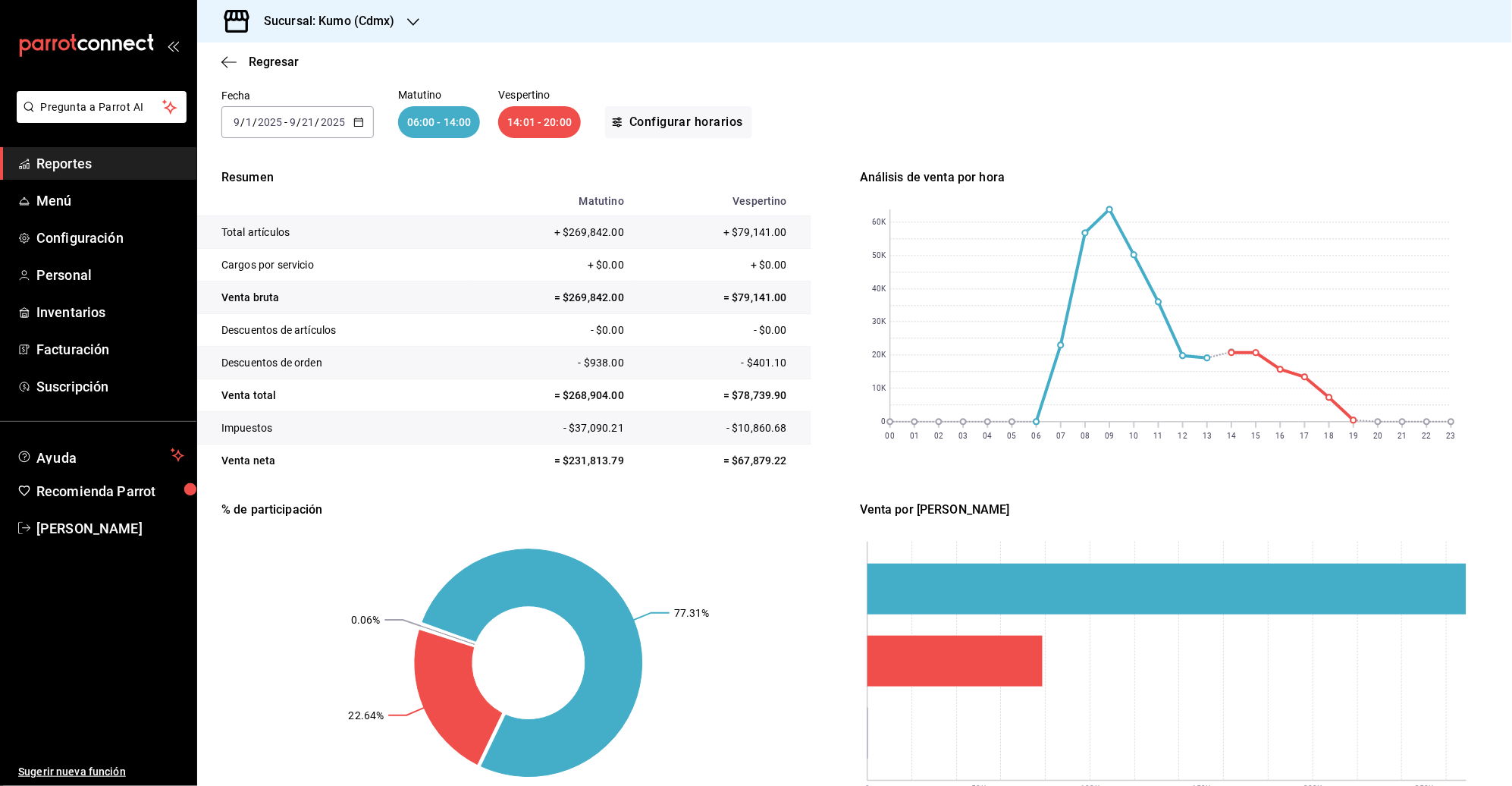
click at [807, 517] on div "% de participación" at bounding box center [529, 510] width 614 height 19
click at [228, 62] on icon "button" at bounding box center [229, 62] width 15 height 1
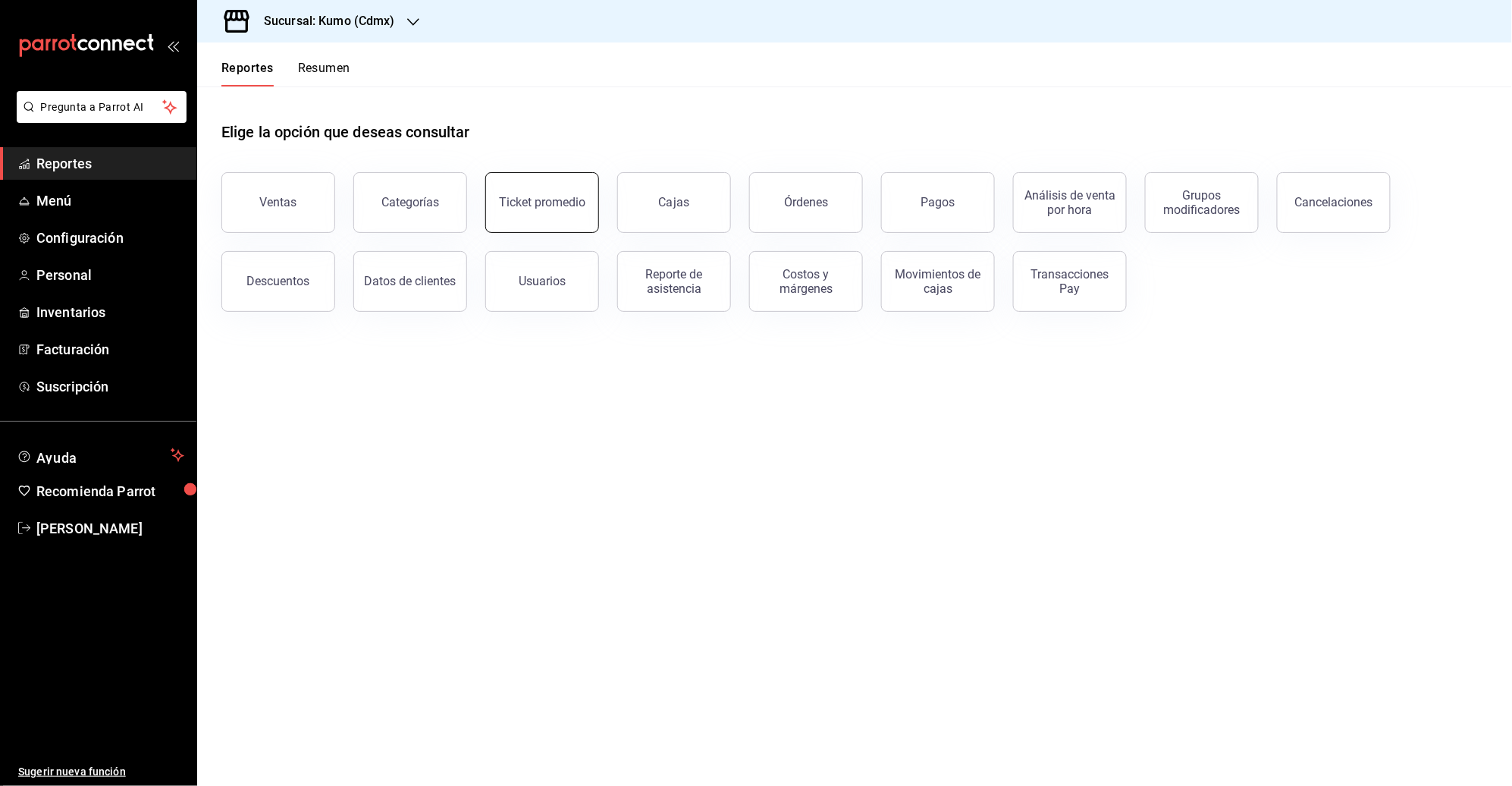
click at [543, 212] on button "Ticket promedio" at bounding box center [542, 202] width 113 height 61
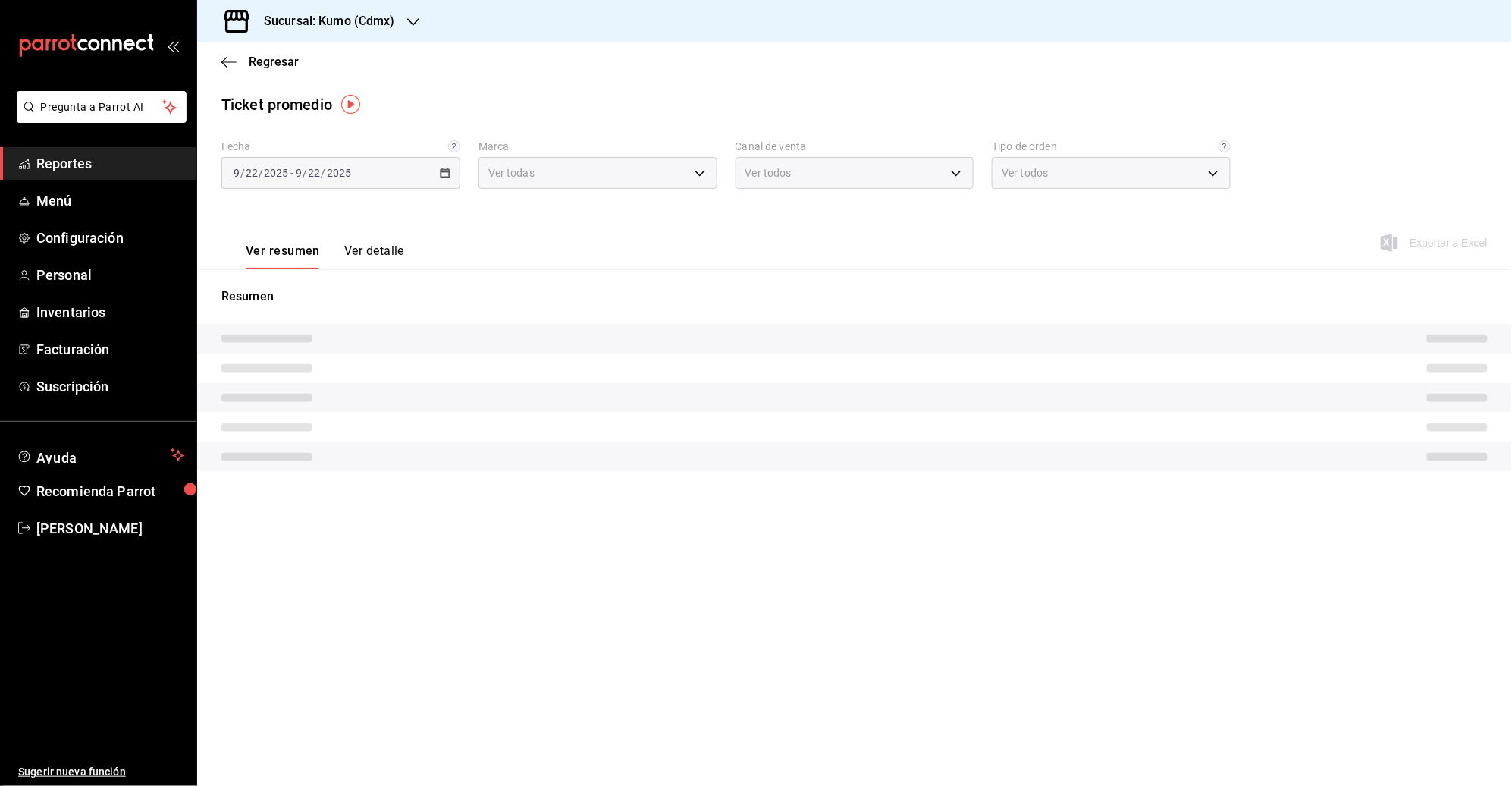
type input "9d845042-2171-4989-8a93-0bc62b0c7bc0,0c79309e-074a-4431-bc95-6adba44f9e05"
type input "PARROT,UBER_EATS,RAPPI,DIDI_FOOD,ONLINE"
type input "bf3054c3-073c-4f13-8594-0a94dc001927,54f13e36-e118-46d9-8c0e-3bde31ba1d55,b15b2…"
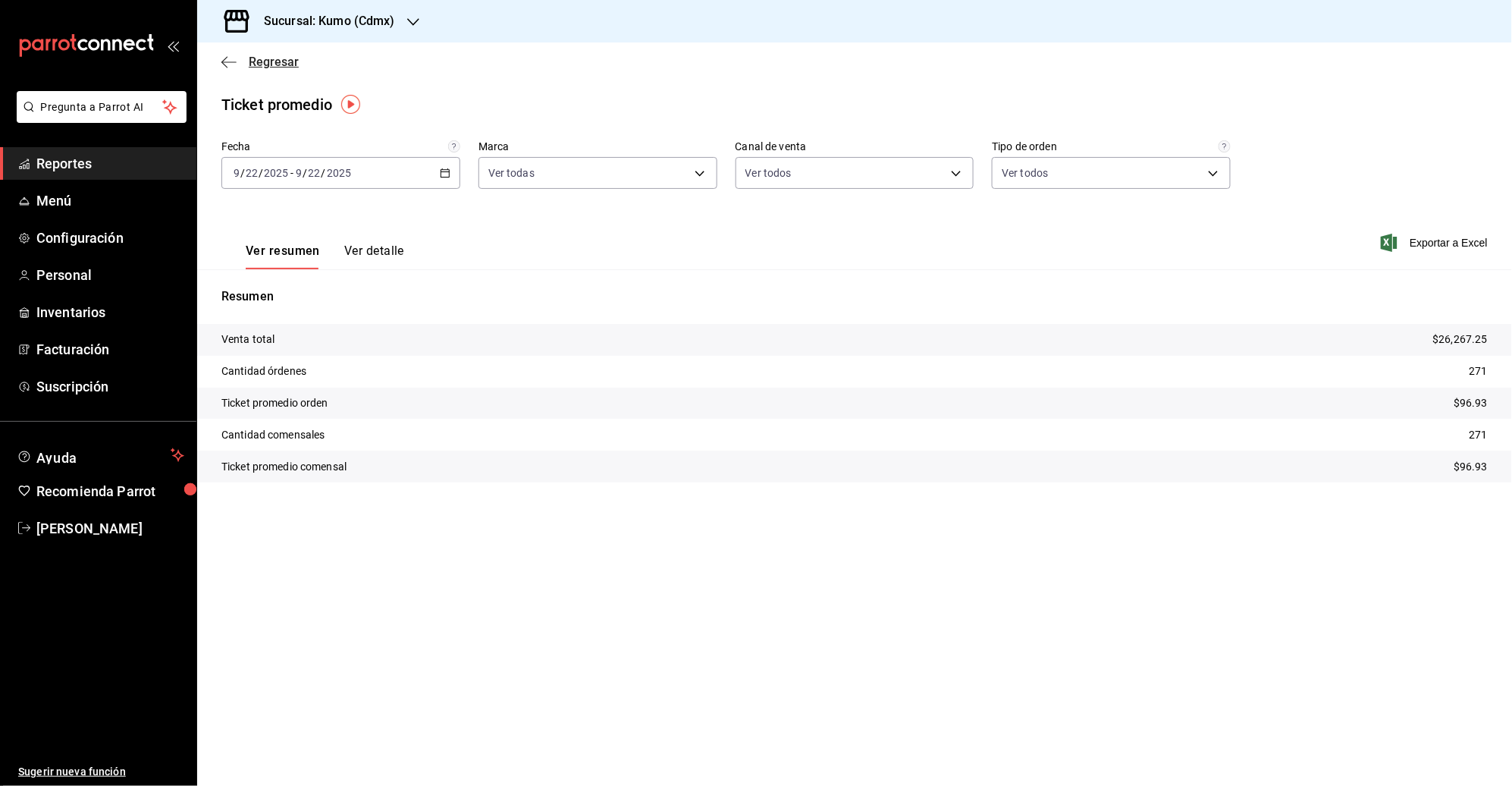
click at [222, 62] on icon "button" at bounding box center [225, 62] width 6 height 12
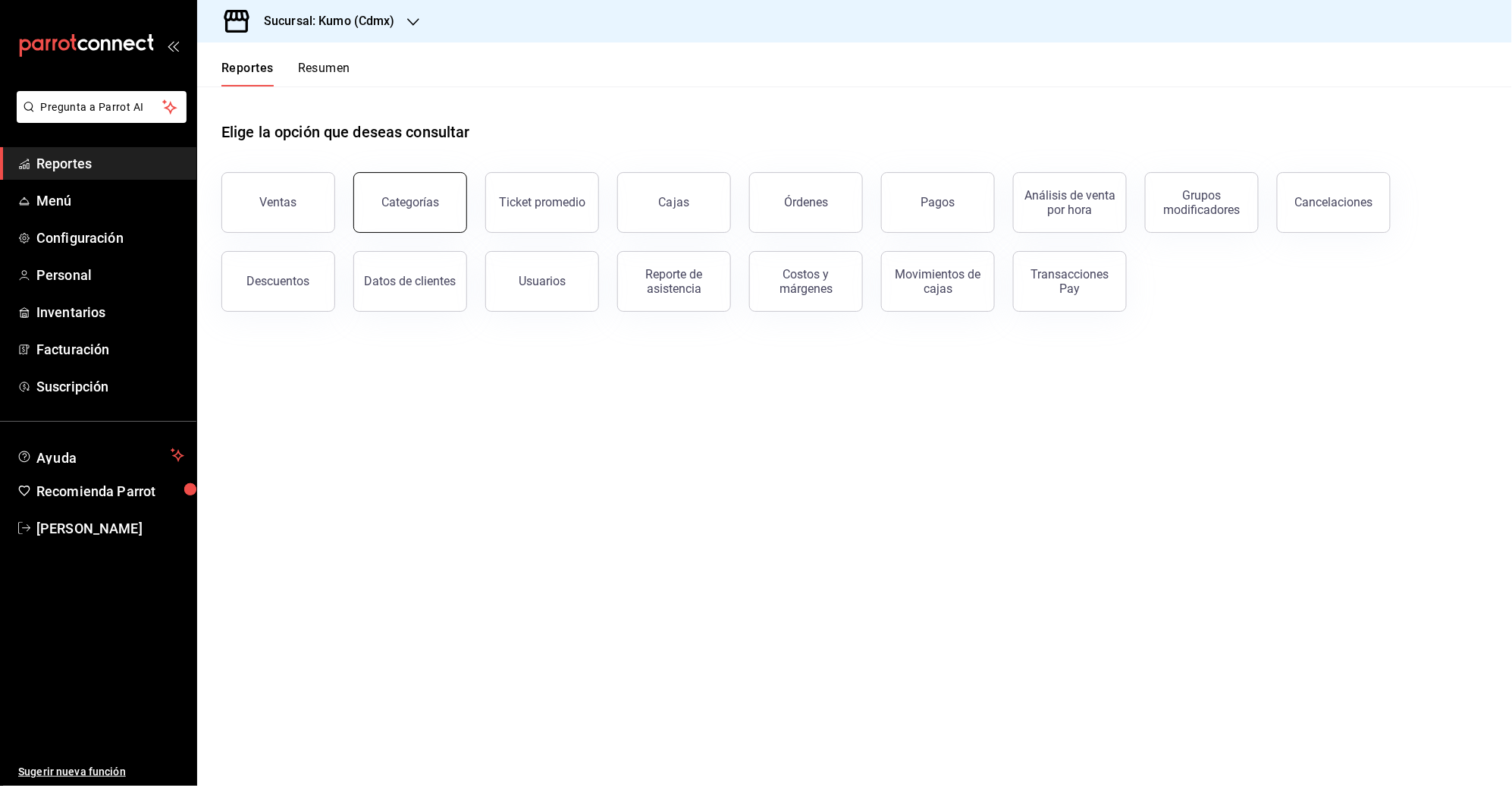
click at [420, 208] on button "Categorías" at bounding box center [410, 202] width 113 height 61
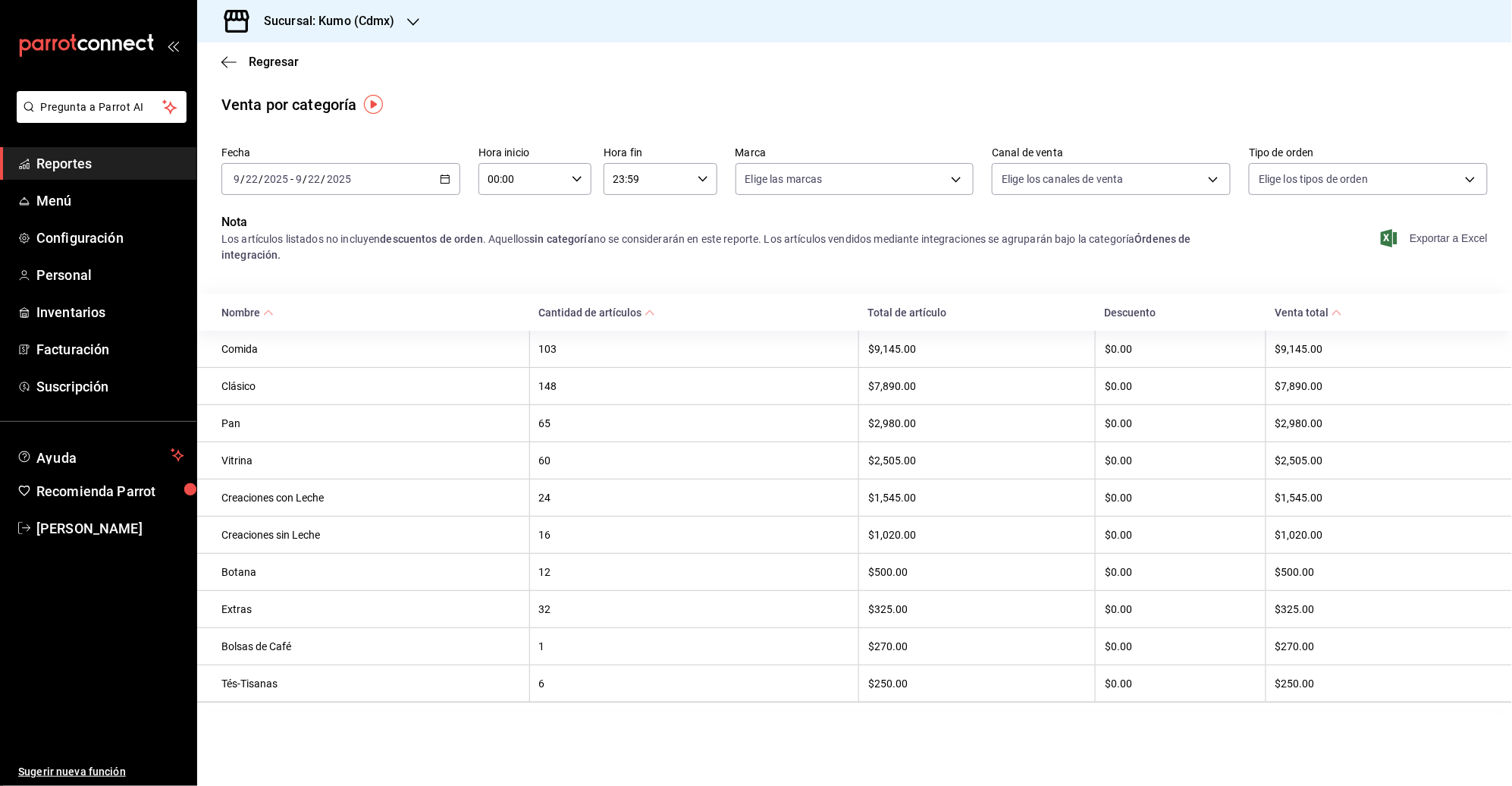
click at [1134, 237] on span "Exportar a Excel" at bounding box center [1436, 239] width 104 height 19
click at [228, 65] on icon "button" at bounding box center [229, 63] width 15 height 14
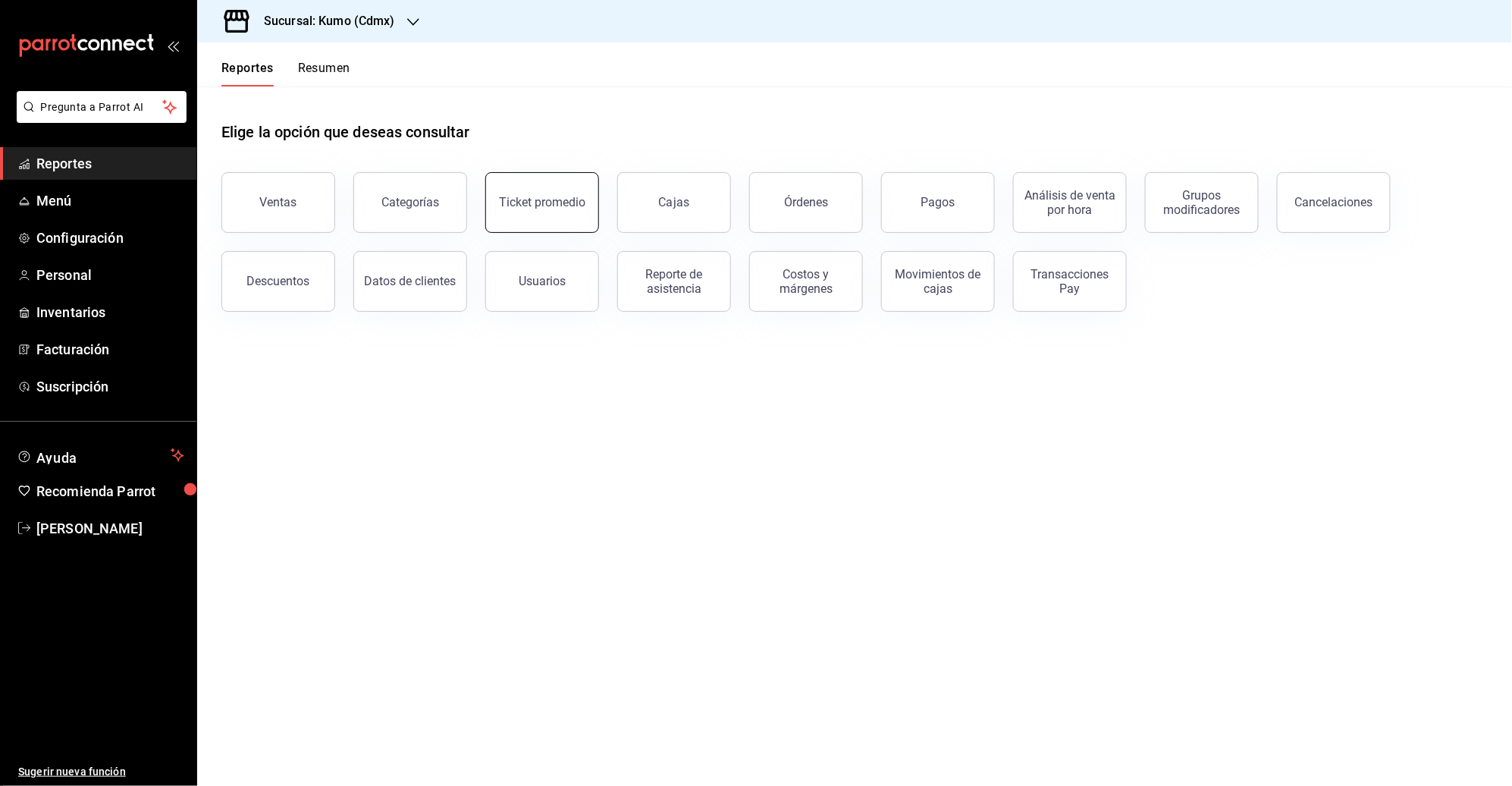
click at [529, 203] on div "Ticket promedio" at bounding box center [542, 202] width 86 height 15
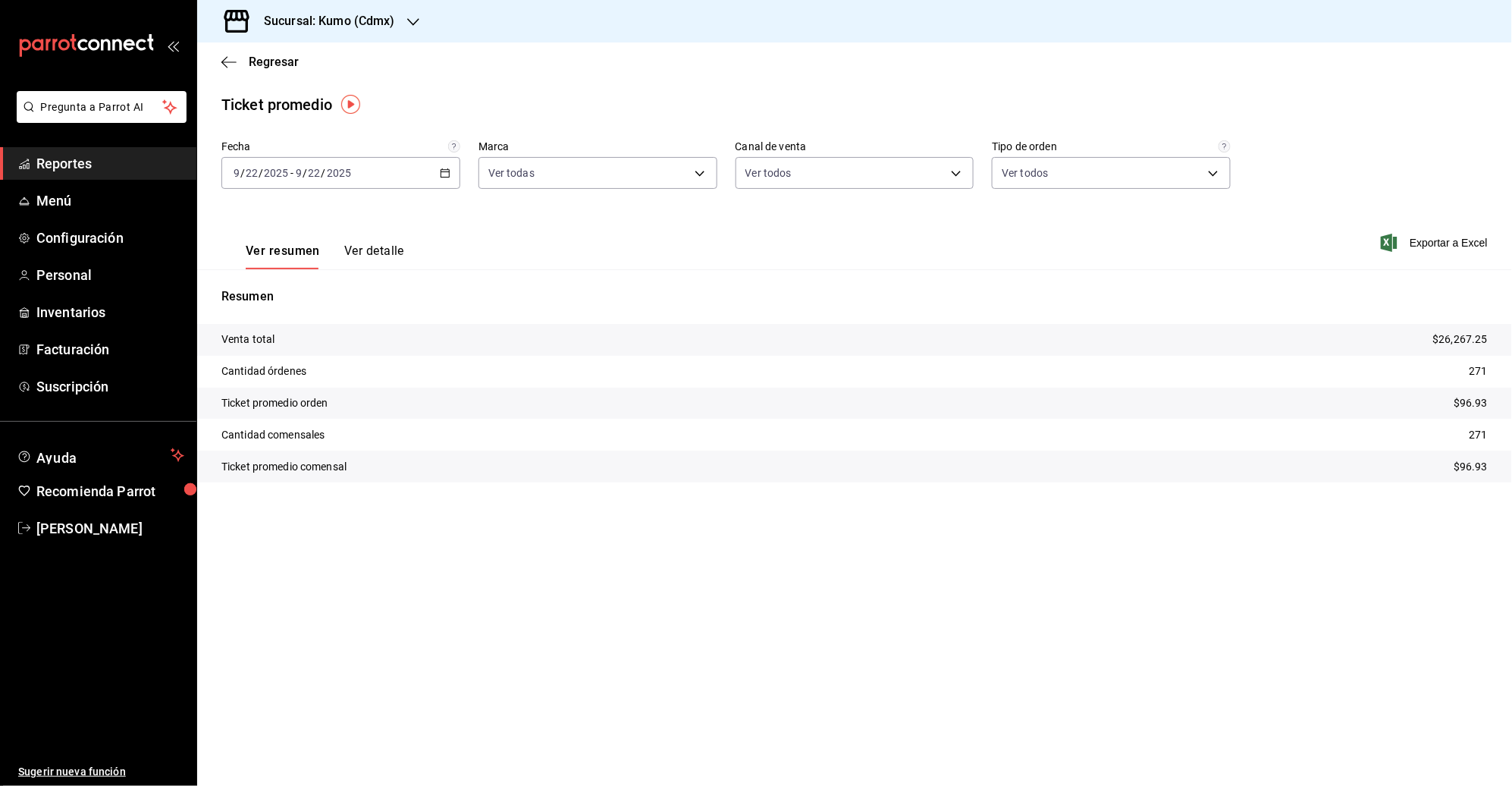
click at [435, 168] on div "[DATE] [DATE] - [DATE] [DATE]" at bounding box center [340, 172] width 238 height 32
click at [449, 171] on \(Stroke\) "button" at bounding box center [445, 173] width 9 height 8
click at [311, 340] on li "Rango de fechas" at bounding box center [293, 355] width 142 height 34
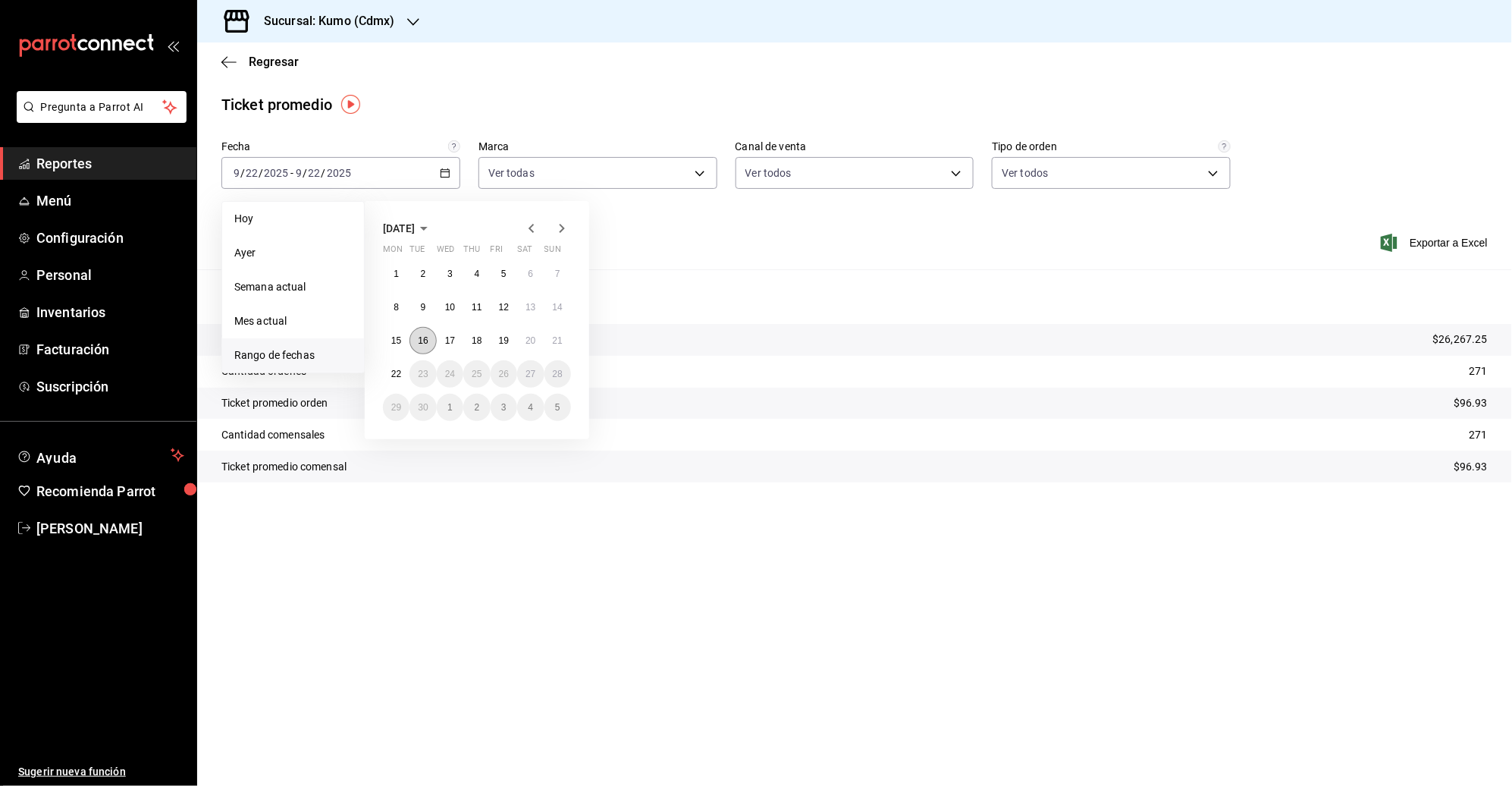
click at [414, 337] on button "16" at bounding box center [423, 340] width 26 height 27
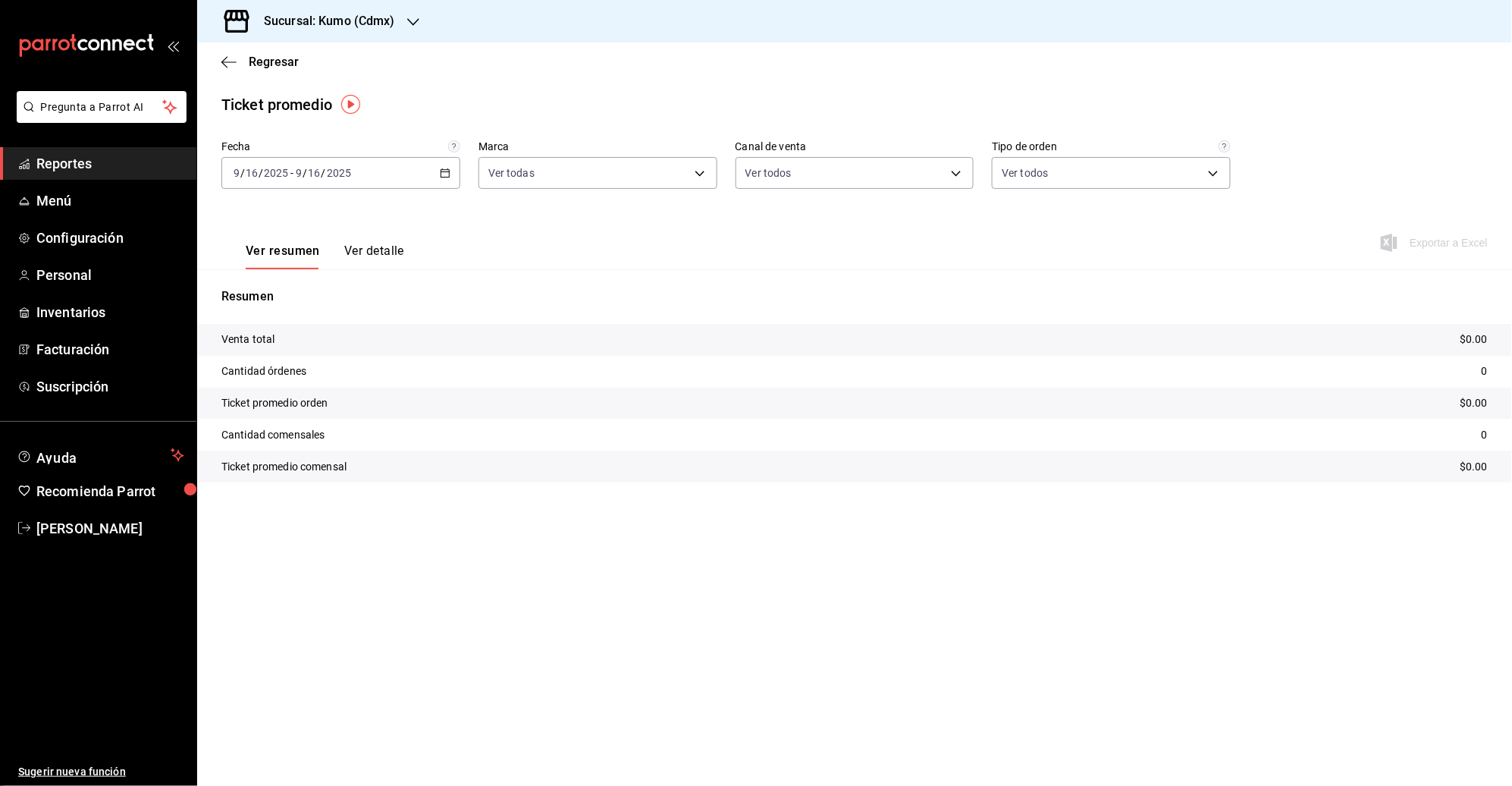
click at [452, 178] on div "[DATE] [DATE] - [DATE] [DATE]" at bounding box center [340, 172] width 238 height 32
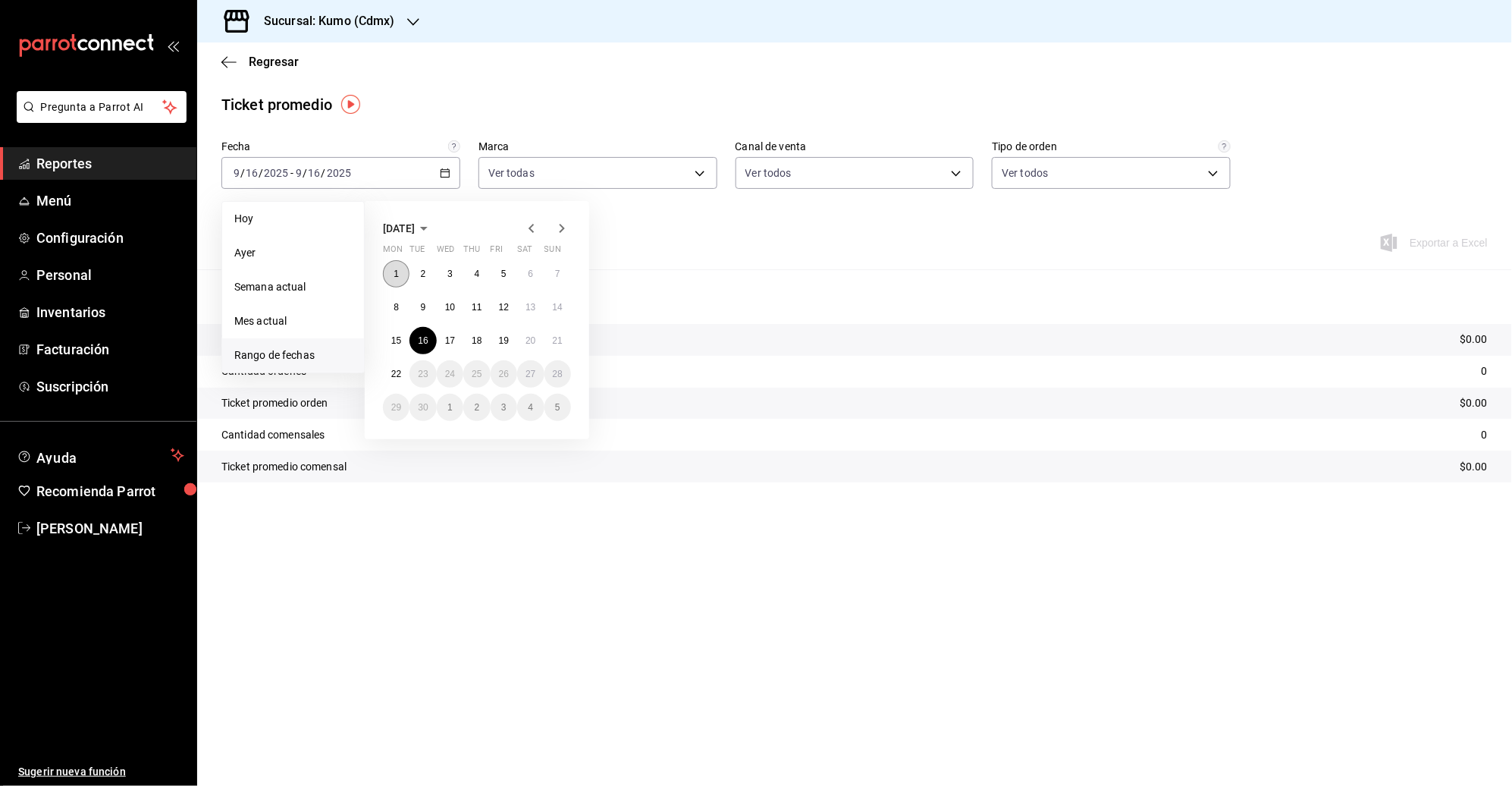
click at [395, 270] on abbr "1" at bounding box center [396, 274] width 5 height 11
